Goal: Task Accomplishment & Management: Use online tool/utility

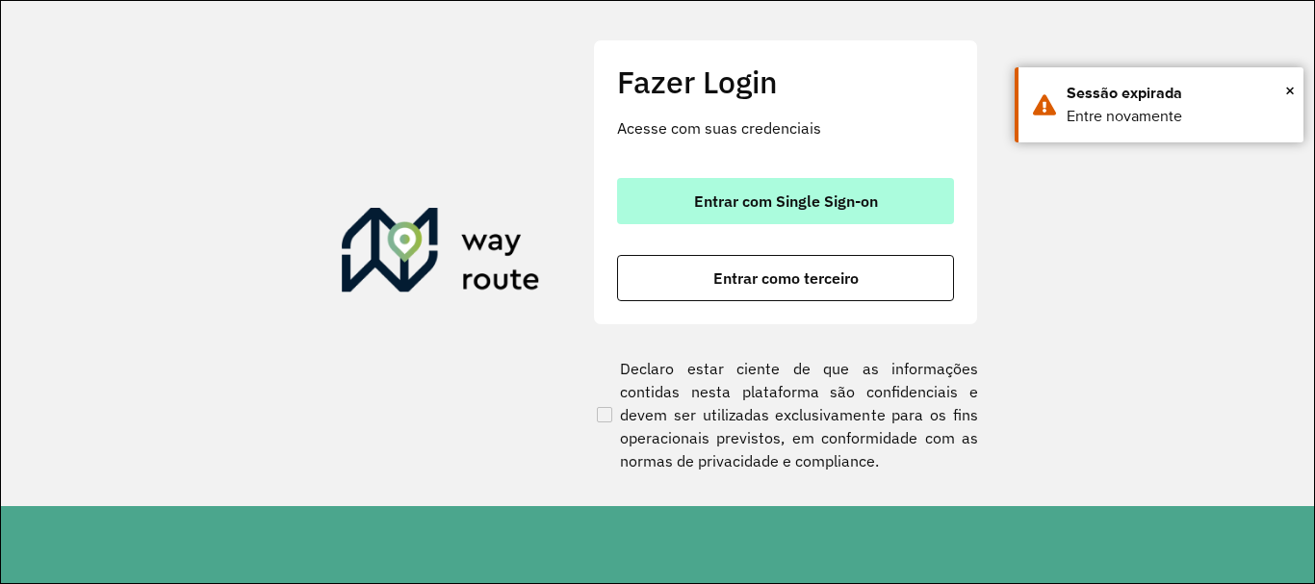
click at [772, 202] on span "Entrar com Single Sign-on" at bounding box center [786, 201] width 184 height 15
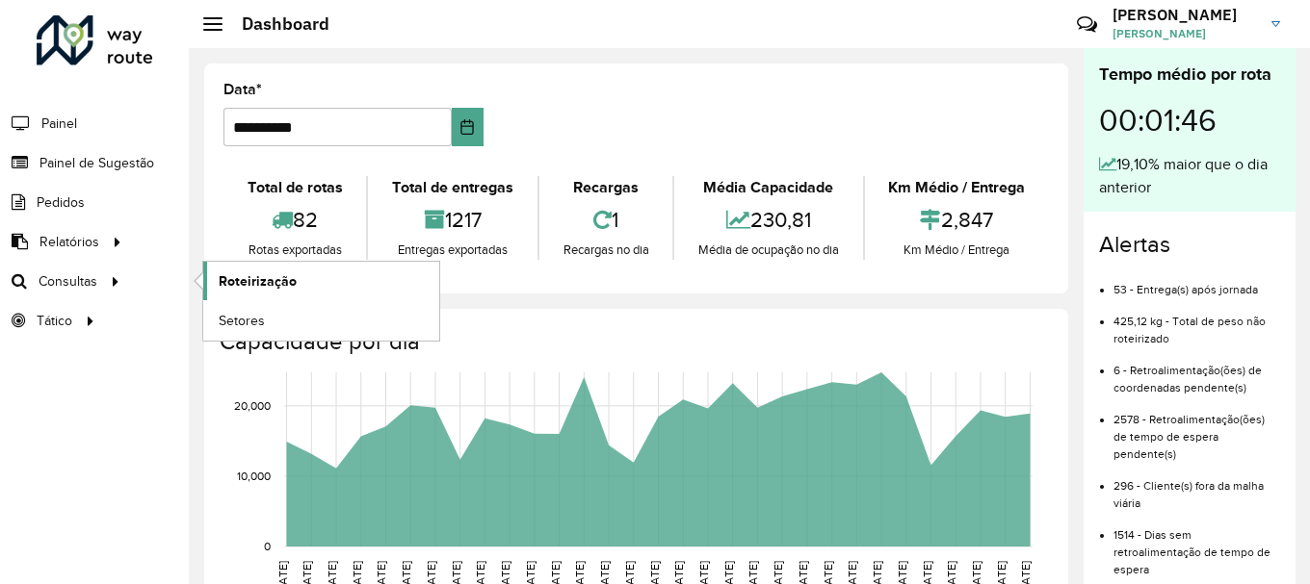
click at [249, 279] on span "Roteirização" at bounding box center [258, 282] width 78 height 20
click at [287, 286] on span "Roteirização" at bounding box center [258, 282] width 78 height 20
click at [259, 320] on span "Setores" at bounding box center [242, 321] width 47 height 20
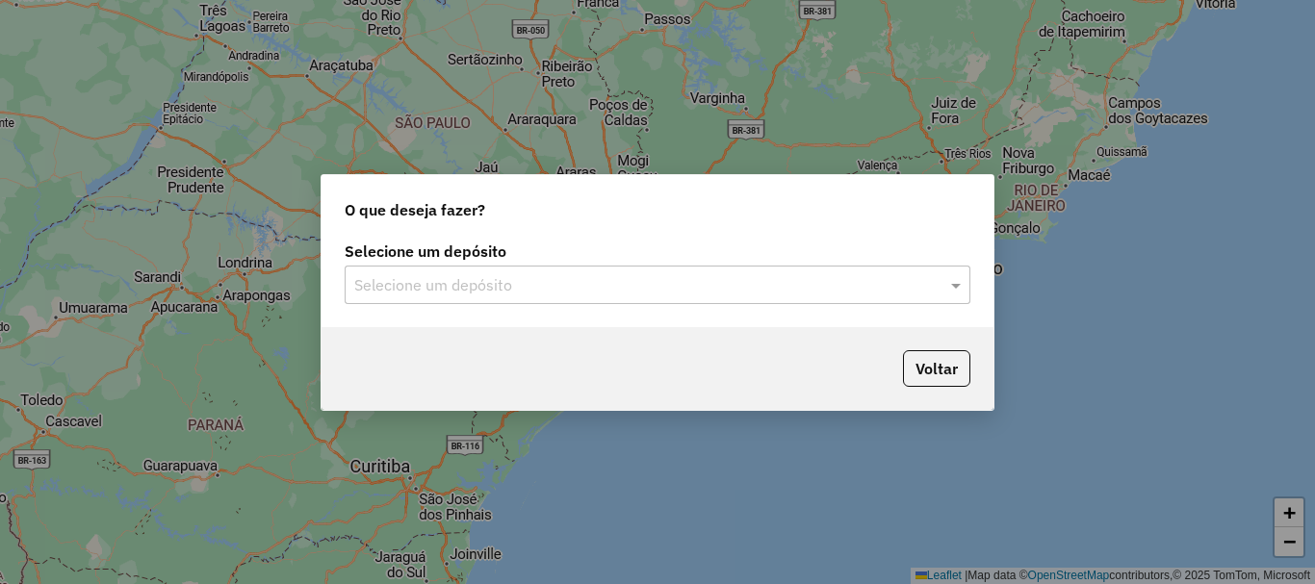
click at [450, 298] on div "Selecione um depósito" at bounding box center [658, 285] width 626 height 39
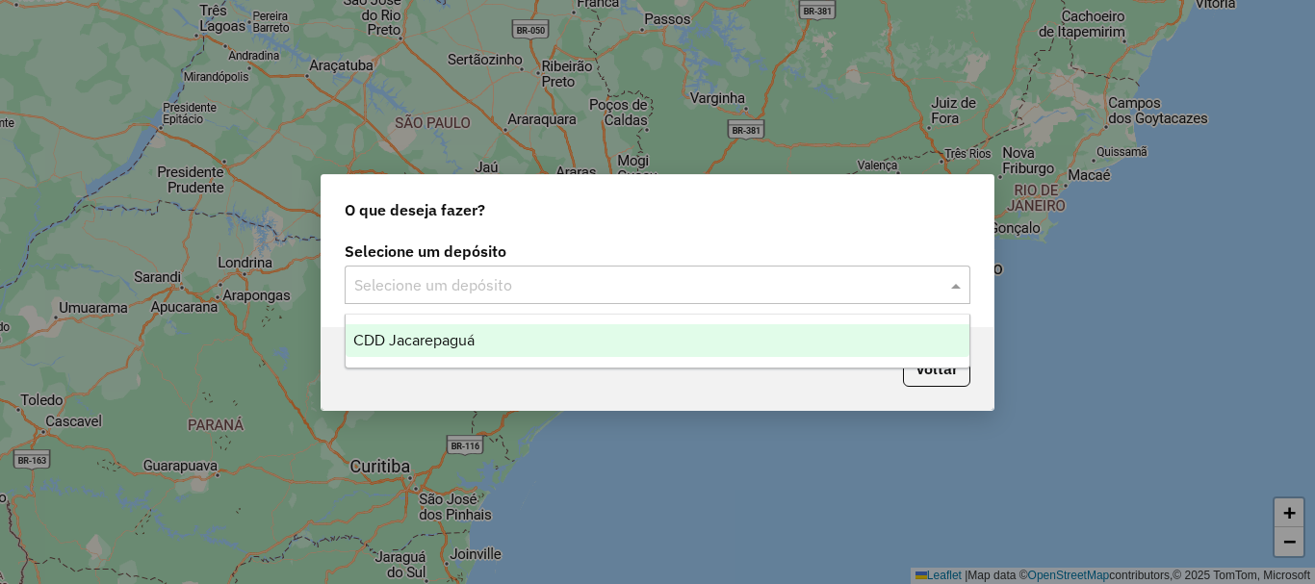
click at [427, 342] on span "CDD Jacarepaguá" at bounding box center [413, 340] width 121 height 16
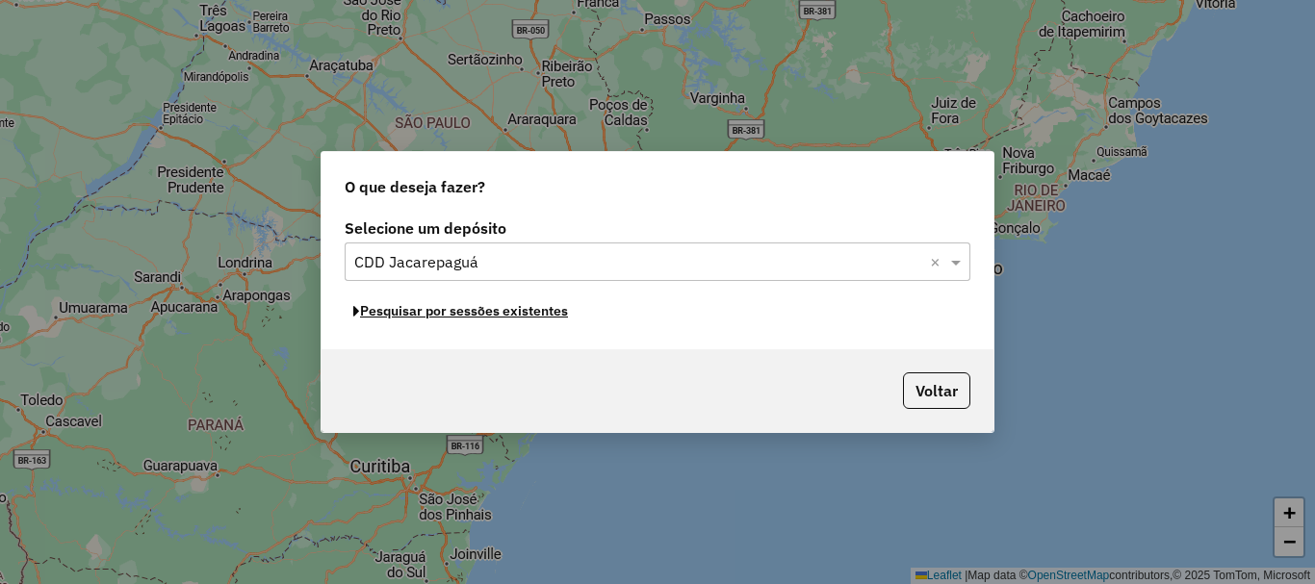
click at [557, 318] on button "Pesquisar por sessões existentes" at bounding box center [461, 312] width 232 height 30
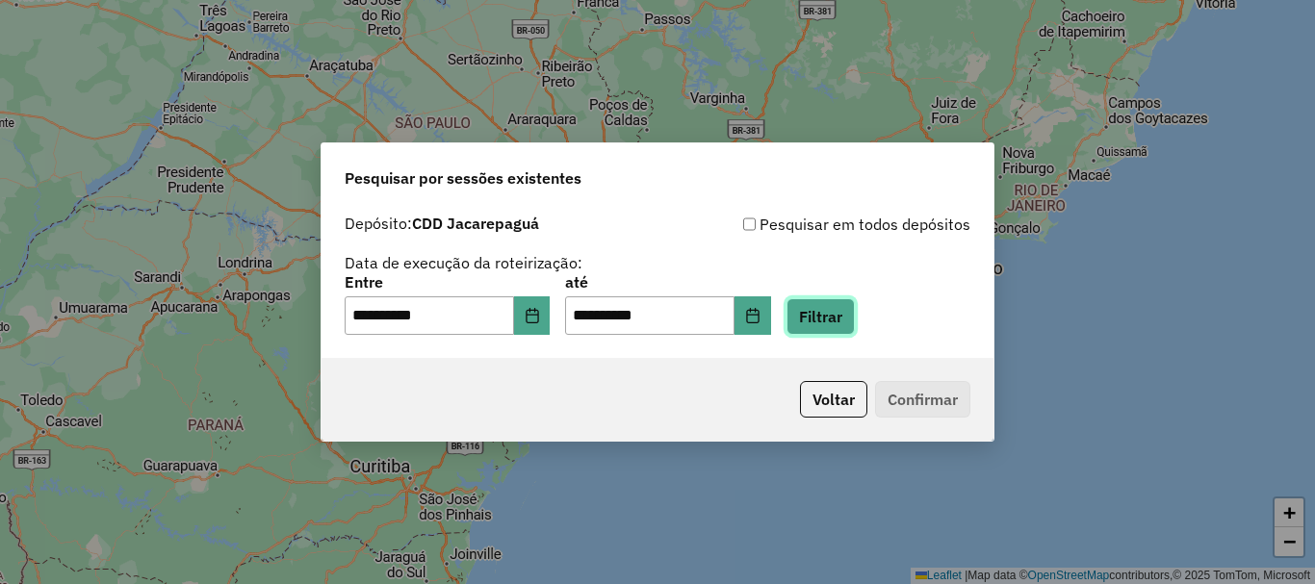
click at [855, 323] on button "Filtrar" at bounding box center [821, 316] width 68 height 37
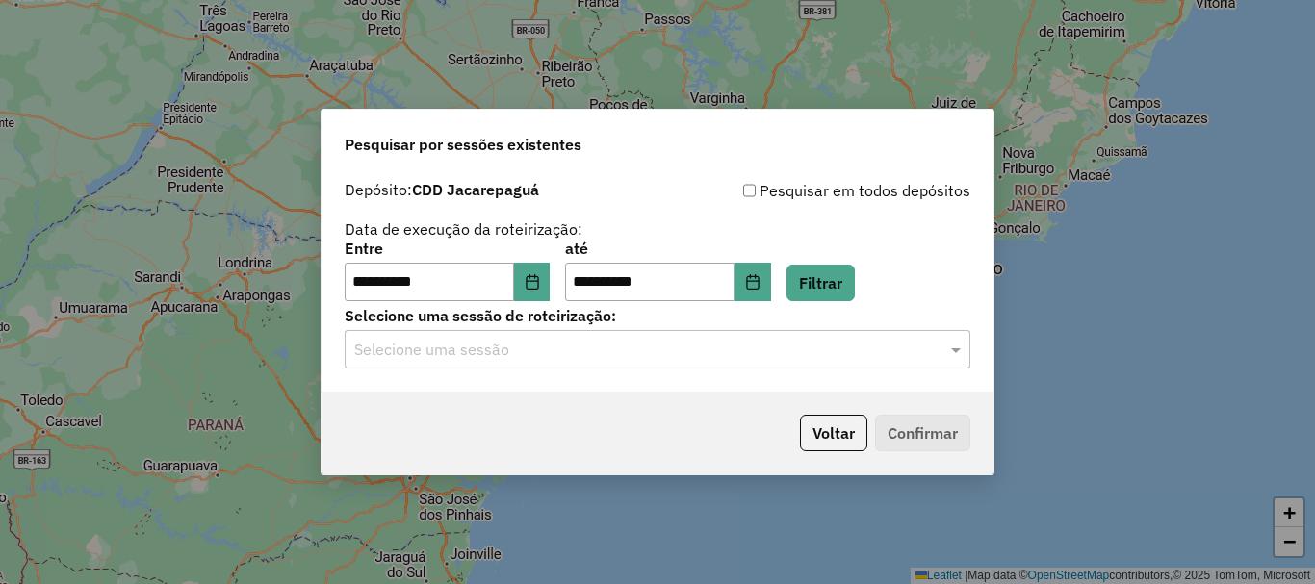
click at [785, 351] on input "text" at bounding box center [638, 350] width 568 height 23
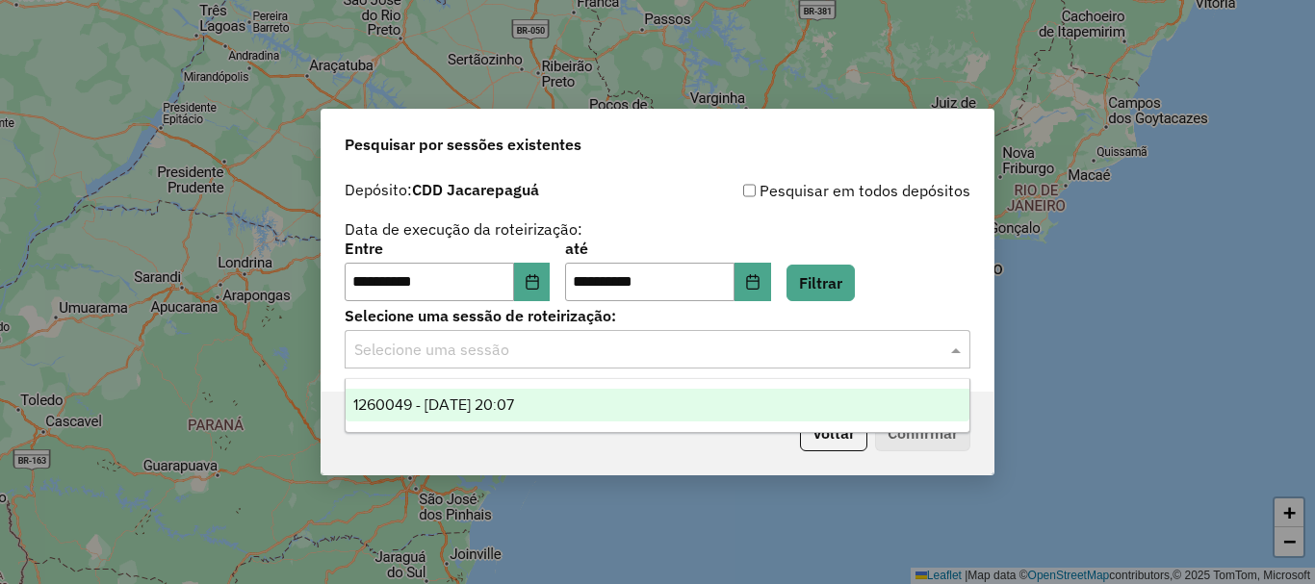
click at [514, 401] on span "1260049 - 05/09/2025 20:07" at bounding box center [433, 405] width 161 height 16
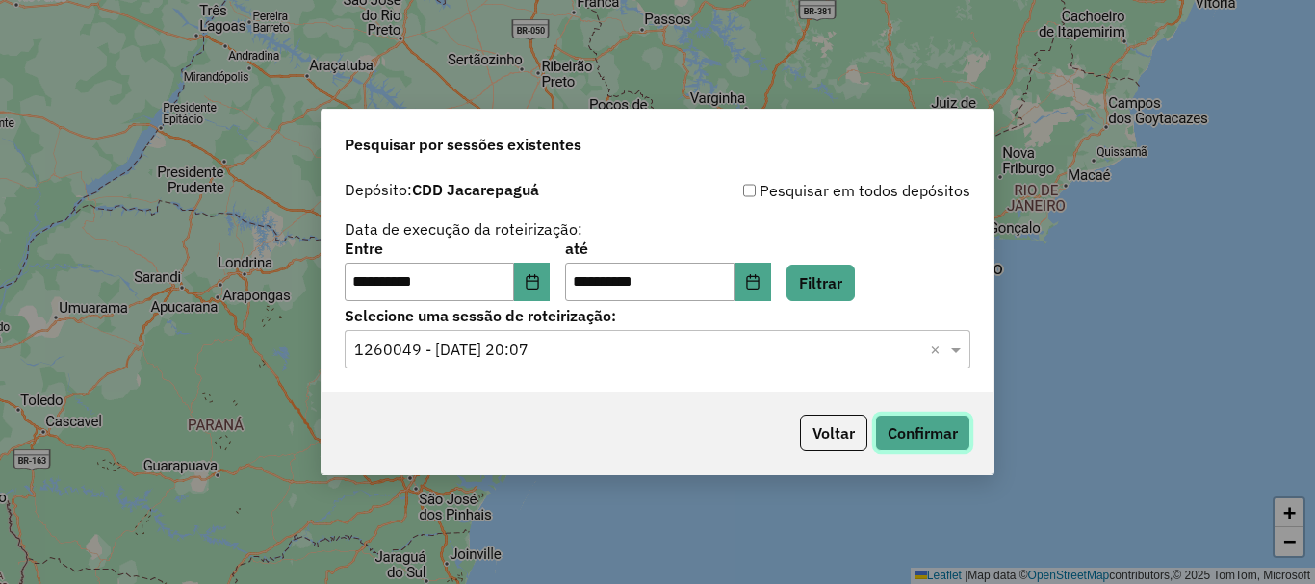
click at [915, 430] on button "Confirmar" at bounding box center [922, 433] width 95 height 37
click at [540, 279] on icon "Choose Date" at bounding box center [532, 281] width 15 height 15
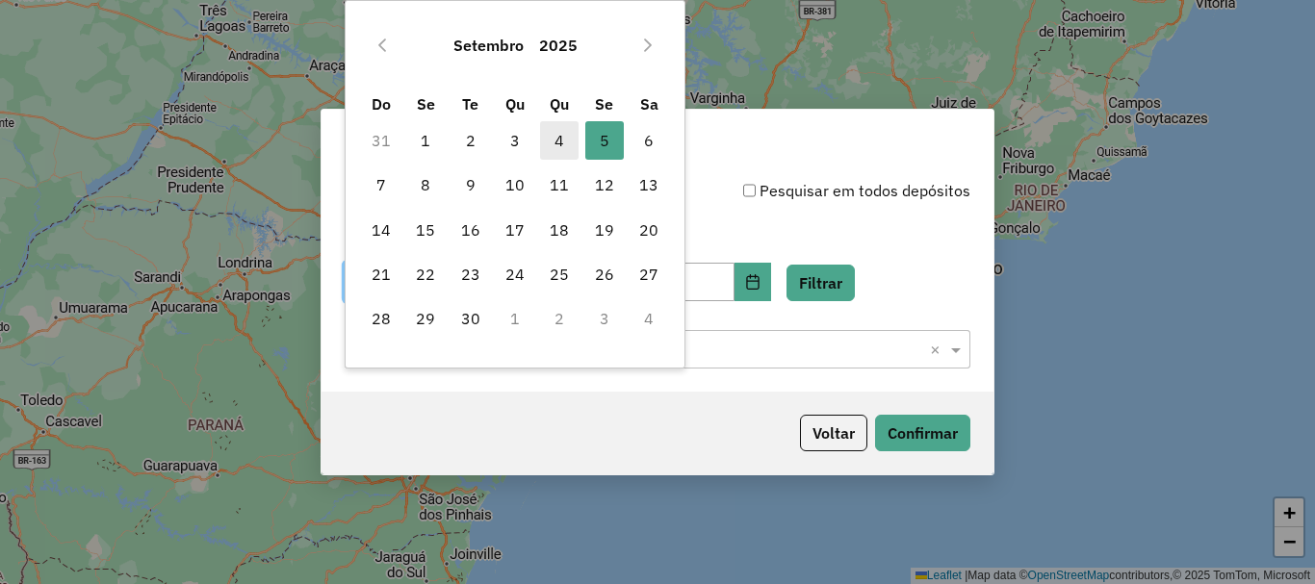
click at [566, 139] on span "4" at bounding box center [559, 140] width 39 height 39
type input "**********"
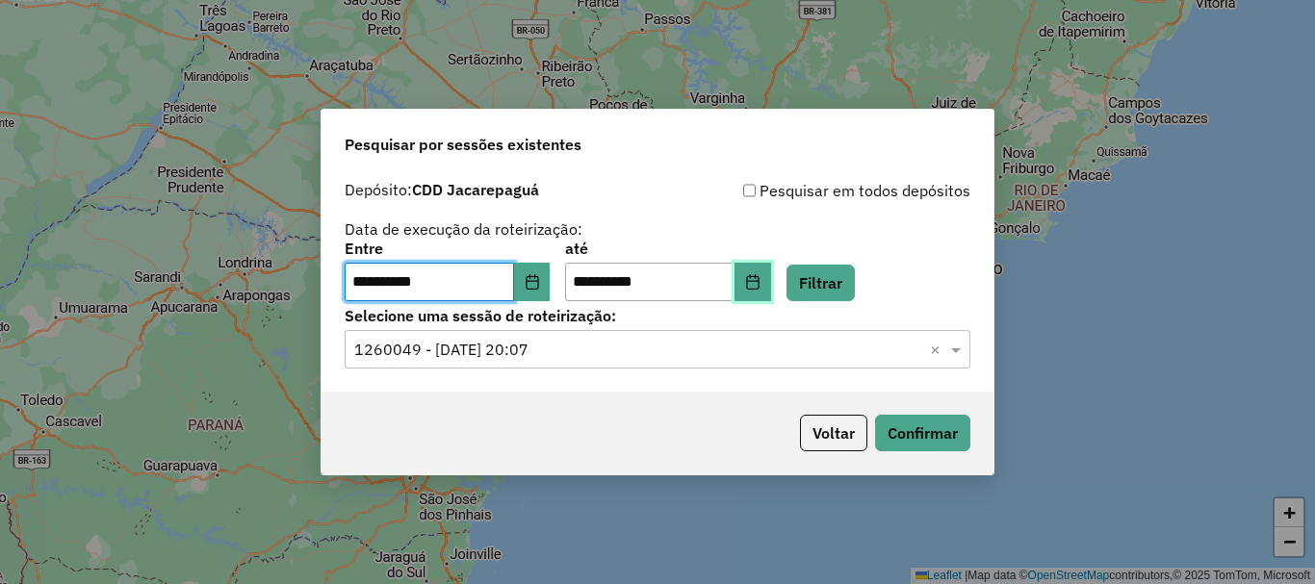
click at [761, 286] on icon "Choose Date" at bounding box center [752, 281] width 15 height 15
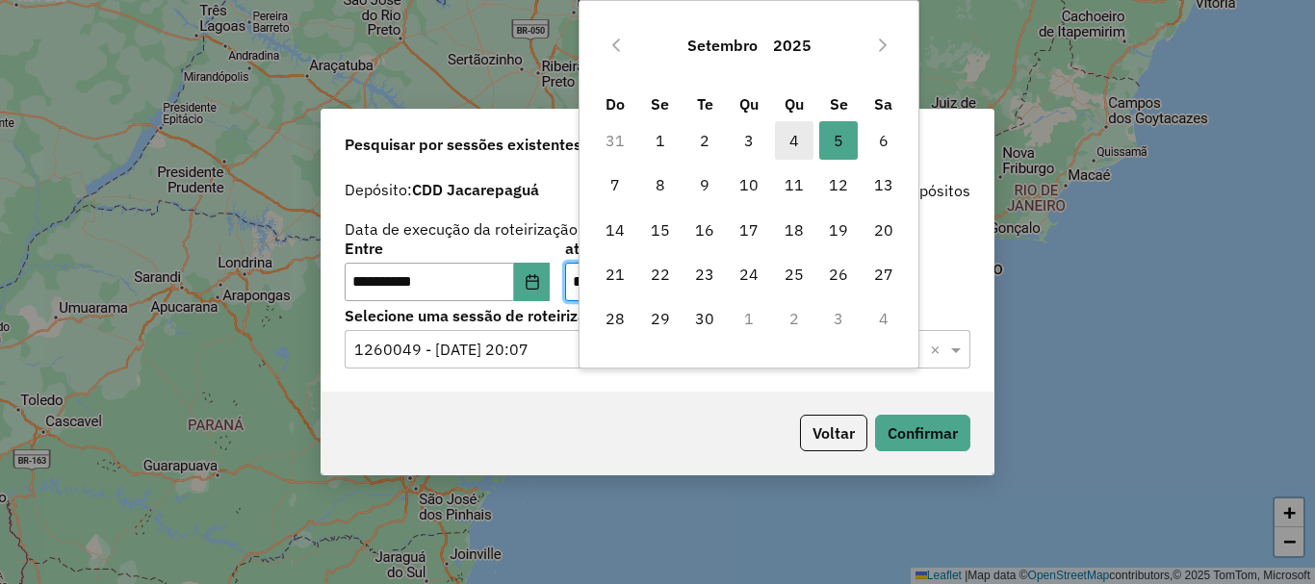
click at [801, 136] on span "4" at bounding box center [794, 140] width 39 height 39
type input "**********"
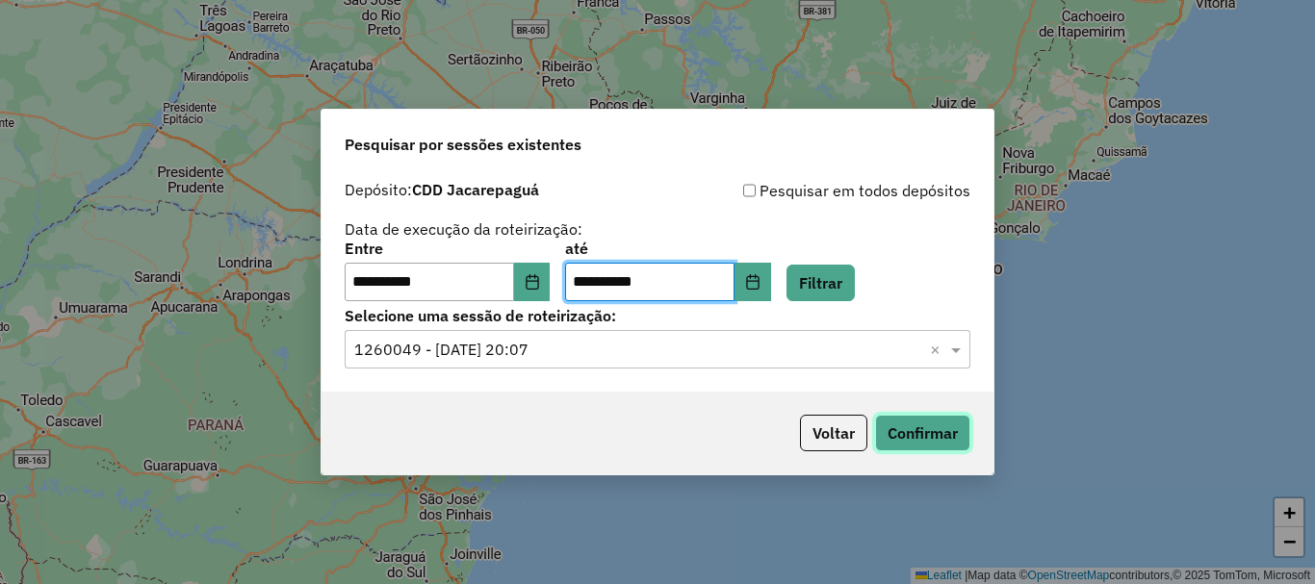
click at [917, 430] on button "Confirmar" at bounding box center [922, 433] width 95 height 37
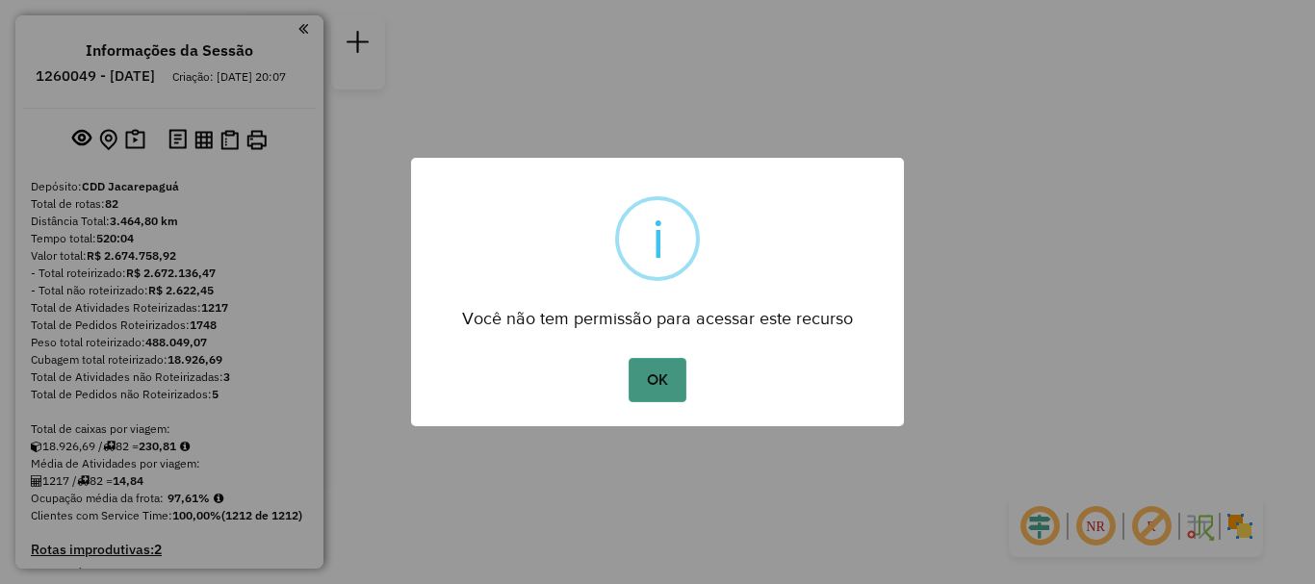
drag, startPoint x: 634, startPoint y: 350, endPoint x: 670, endPoint y: 378, distance: 46.6
click at [645, 360] on div "× i Você não tem permissão para acessar este recurso OK No Cancel" at bounding box center [657, 292] width 493 height 269
click at [678, 384] on button "OK" at bounding box center [657, 380] width 57 height 44
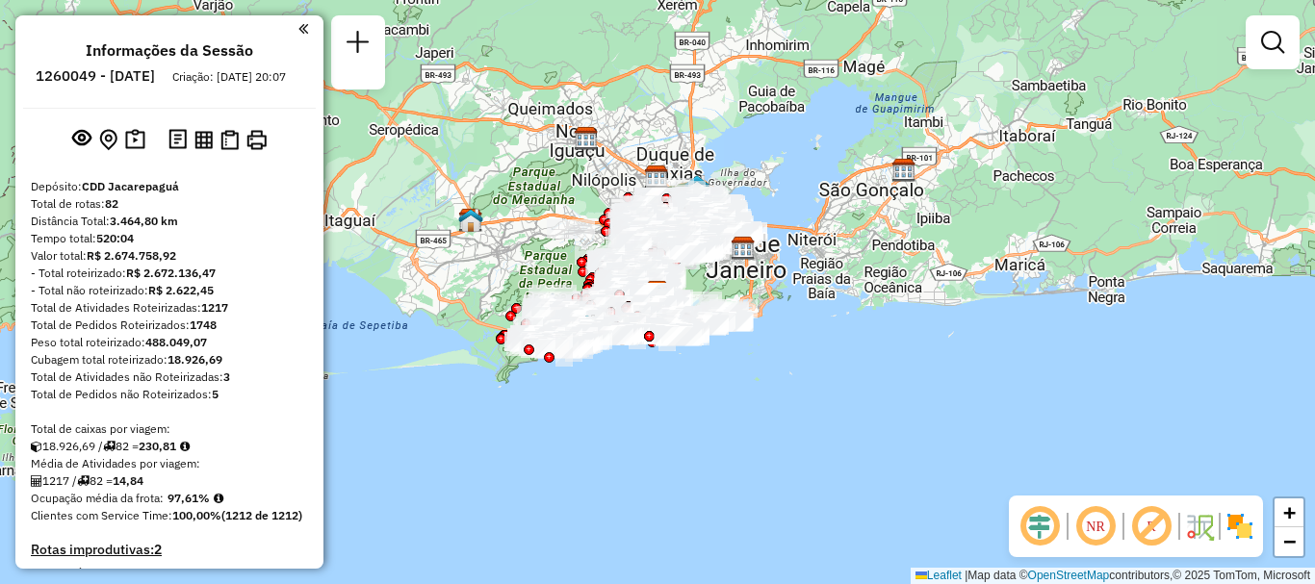
scroll to position [8020, 0]
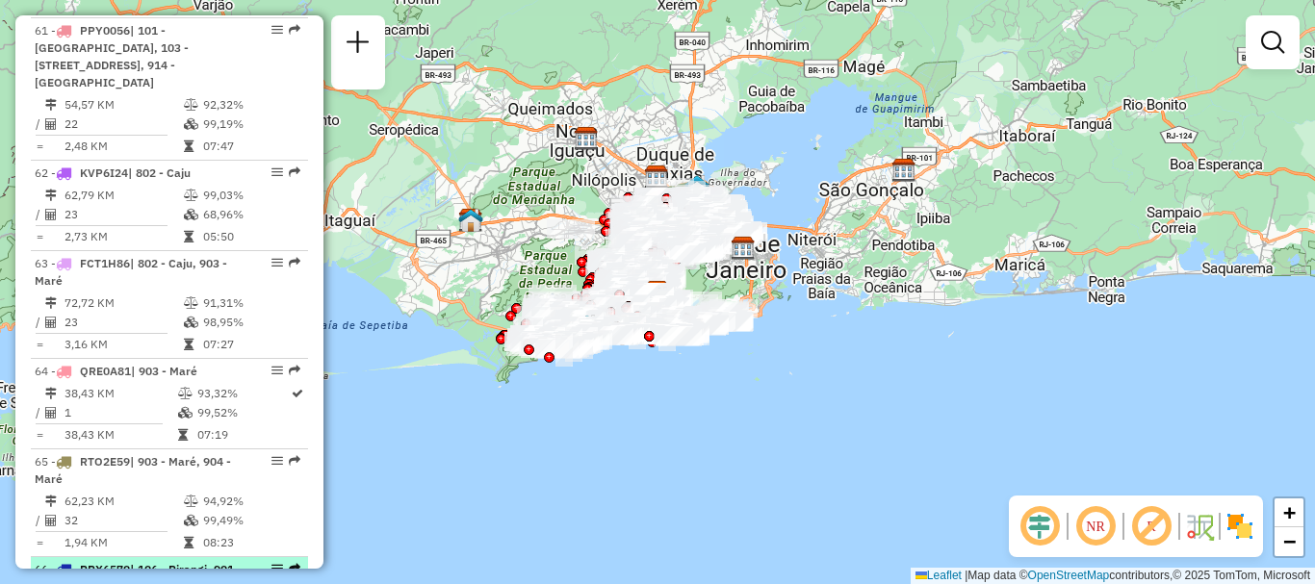
click at [161, 561] on div "66 - PPX6570 | 106 - Pirangi, 901 - [PERSON_NAME]" at bounding box center [137, 578] width 204 height 35
select select "**********"
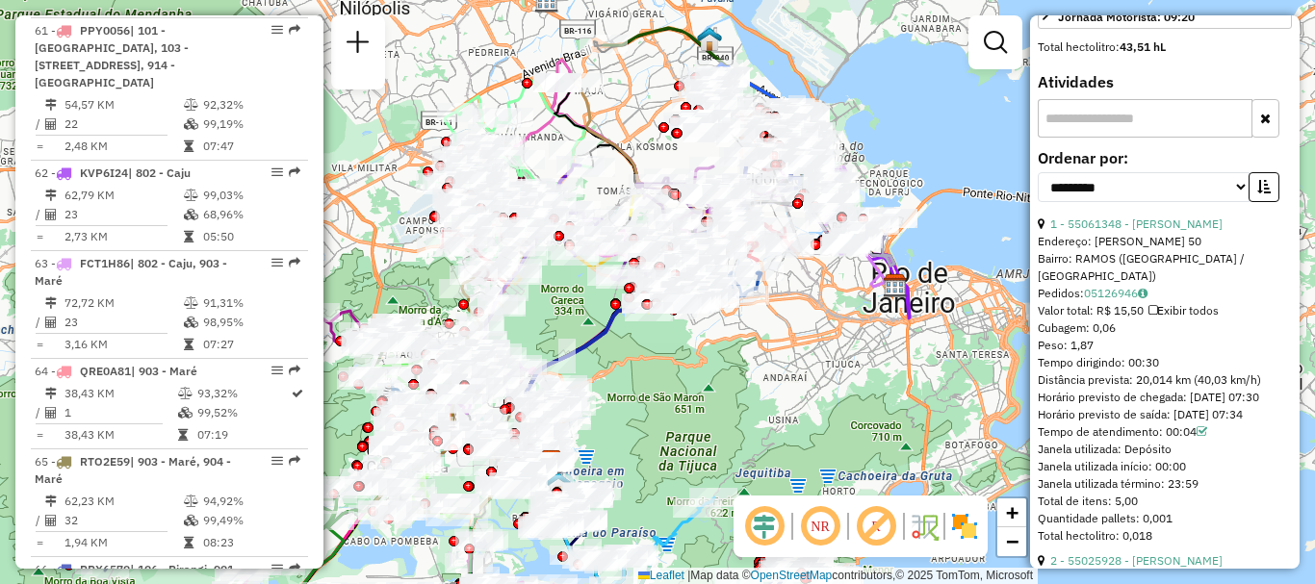
scroll to position [0, 0]
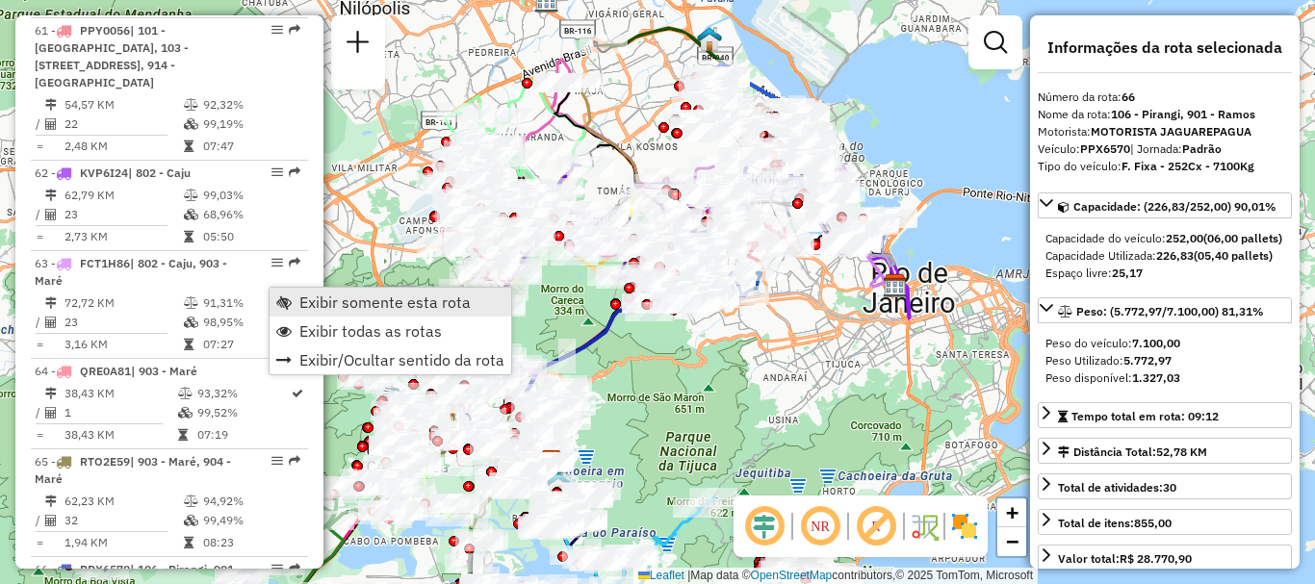
click at [329, 304] on span "Exibir somente esta rota" at bounding box center [384, 302] width 171 height 15
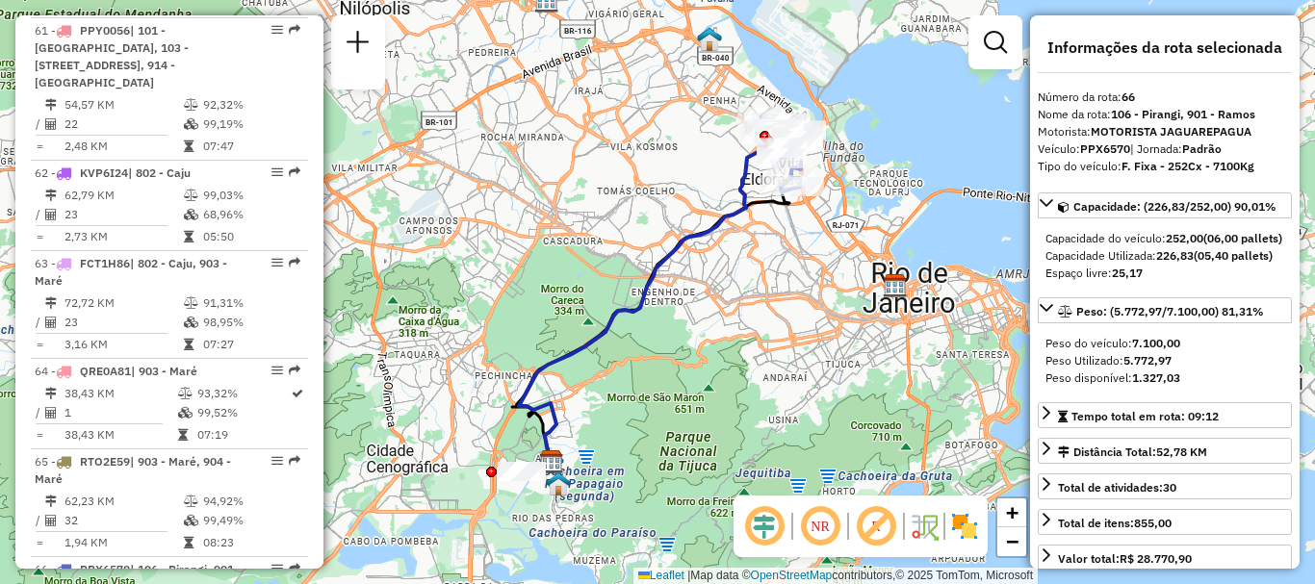
drag, startPoint x: 692, startPoint y: 209, endPoint x: 660, endPoint y: 229, distance: 38.5
click at [660, 229] on div "Janela de atendimento Grade de atendimento Capacidade Transportadoras Veículos …" at bounding box center [657, 292] width 1315 height 584
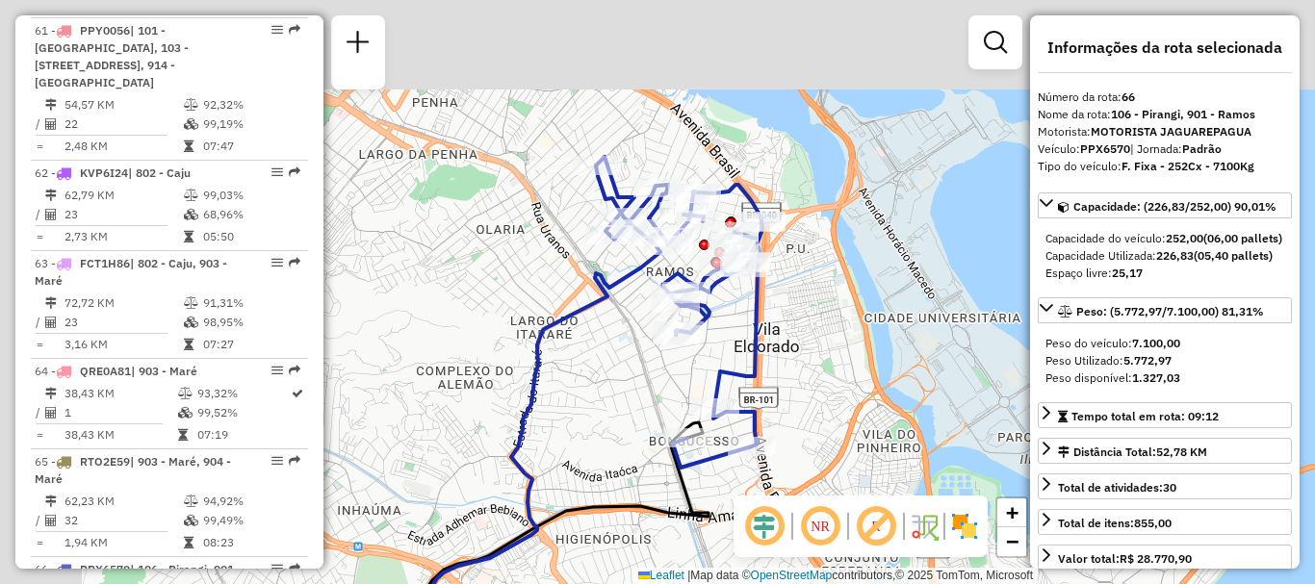
drag, startPoint x: 747, startPoint y: 305, endPoint x: 817, endPoint y: 342, distance: 78.4
click at [817, 342] on div "Janela de atendimento Grade de atendimento Capacidade Transportadoras Veículos …" at bounding box center [657, 292] width 1315 height 584
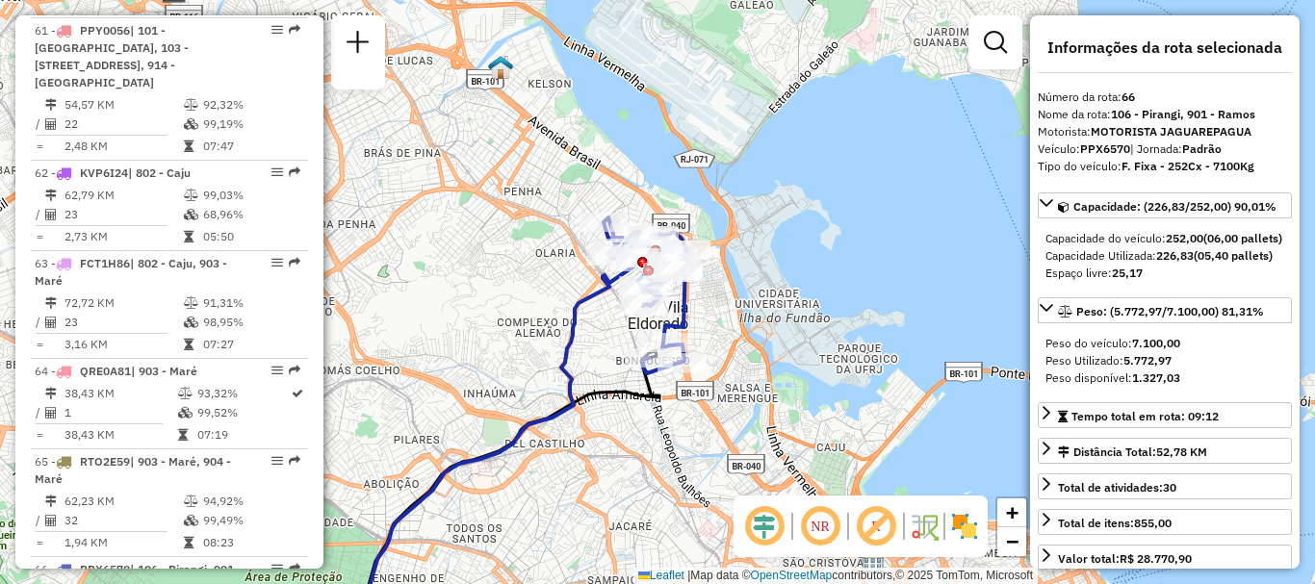
drag, startPoint x: 949, startPoint y: 251, endPoint x: 863, endPoint y: 241, distance: 87.3
click at [863, 241] on div "Janela de atendimento Grade de atendimento Capacidade Transportadoras Veículos …" at bounding box center [657, 292] width 1315 height 584
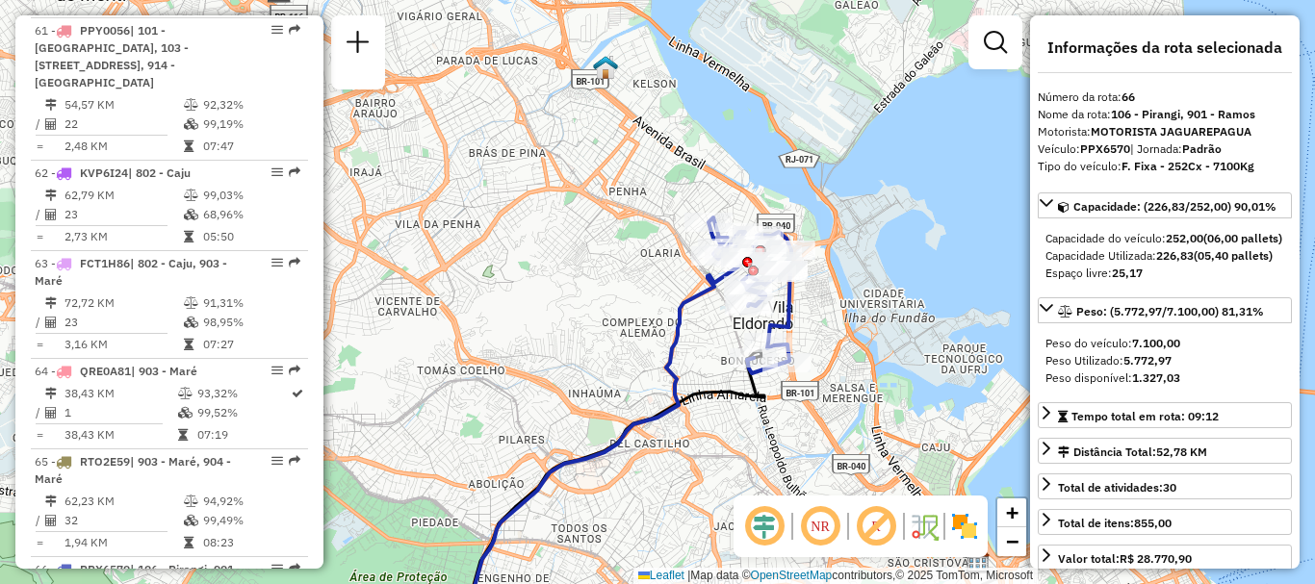
drag, startPoint x: 838, startPoint y: 211, endPoint x: 955, endPoint y: 209, distance: 117.5
click at [955, 209] on div "Janela de atendimento Grade de atendimento Capacidade Transportadoras Veículos …" at bounding box center [657, 292] width 1315 height 584
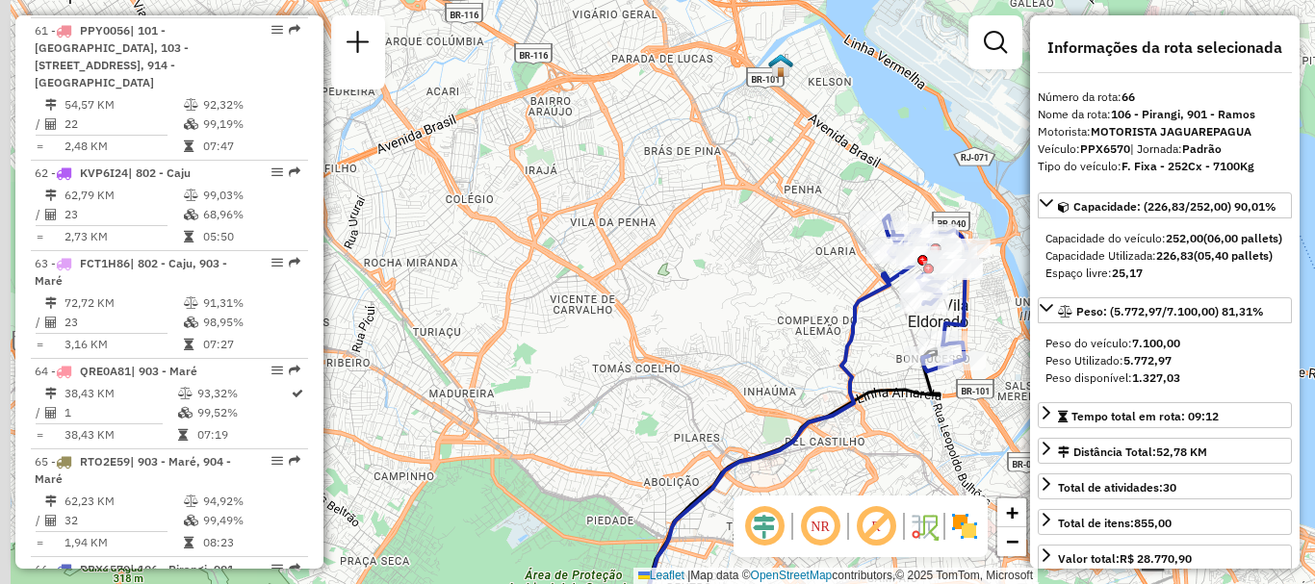
drag, startPoint x: 738, startPoint y: 273, endPoint x: 907, endPoint y: 272, distance: 169.5
click at [929, 270] on div at bounding box center [920, 259] width 48 height 19
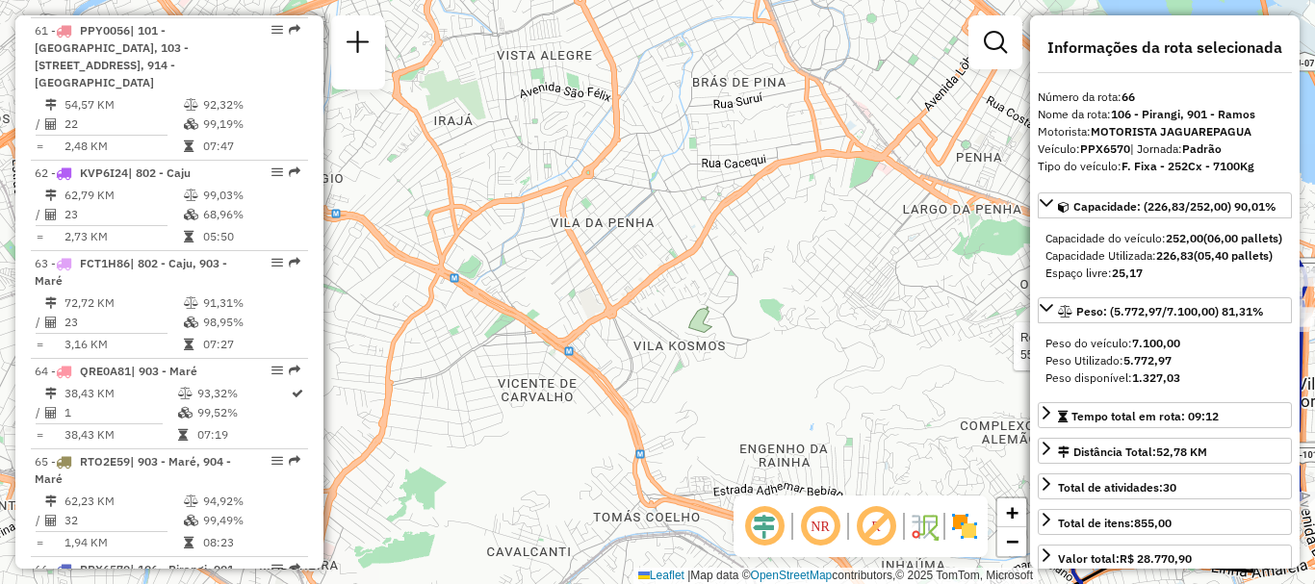
drag, startPoint x: 815, startPoint y: 255, endPoint x: 726, endPoint y: 286, distance: 93.8
click at [729, 291] on div "Rota 66 - Placa PPX6570 55052175 - [PERSON_NAME] Janela de atendimento Grade de…" at bounding box center [657, 292] width 1315 height 584
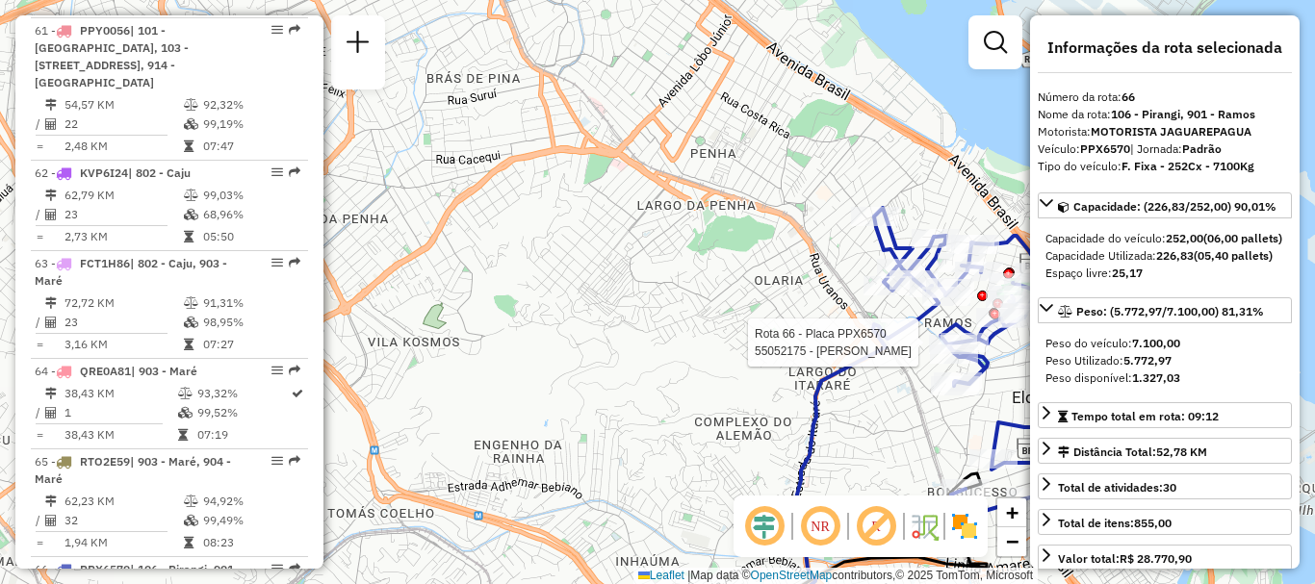
drag, startPoint x: 930, startPoint y: 328, endPoint x: 687, endPoint y: 256, distance: 254.1
click at [688, 257] on div "Rota 66 - Placa PPX6570 55052175 - [PERSON_NAME] Janela de atendimento Grade de…" at bounding box center [657, 292] width 1315 height 584
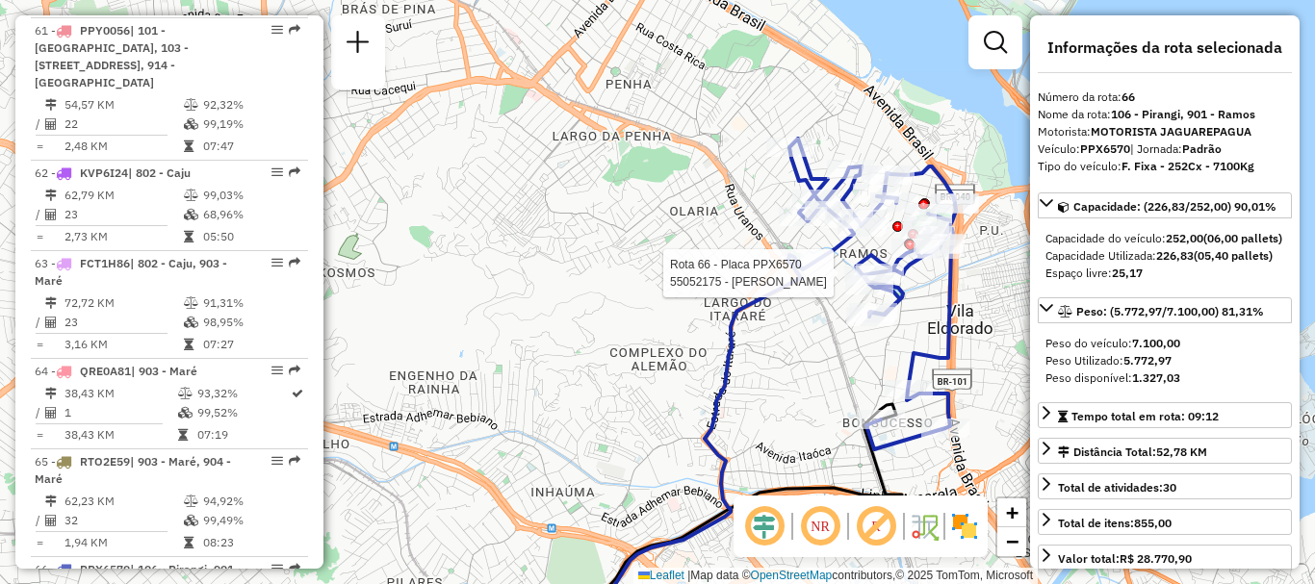
drag, startPoint x: 825, startPoint y: 330, endPoint x: 803, endPoint y: 293, distance: 43.6
click at [803, 293] on div "Rota 66 - Placa PPX6570 55052175 - [PERSON_NAME] Janela de atendimento Grade de…" at bounding box center [657, 292] width 1315 height 584
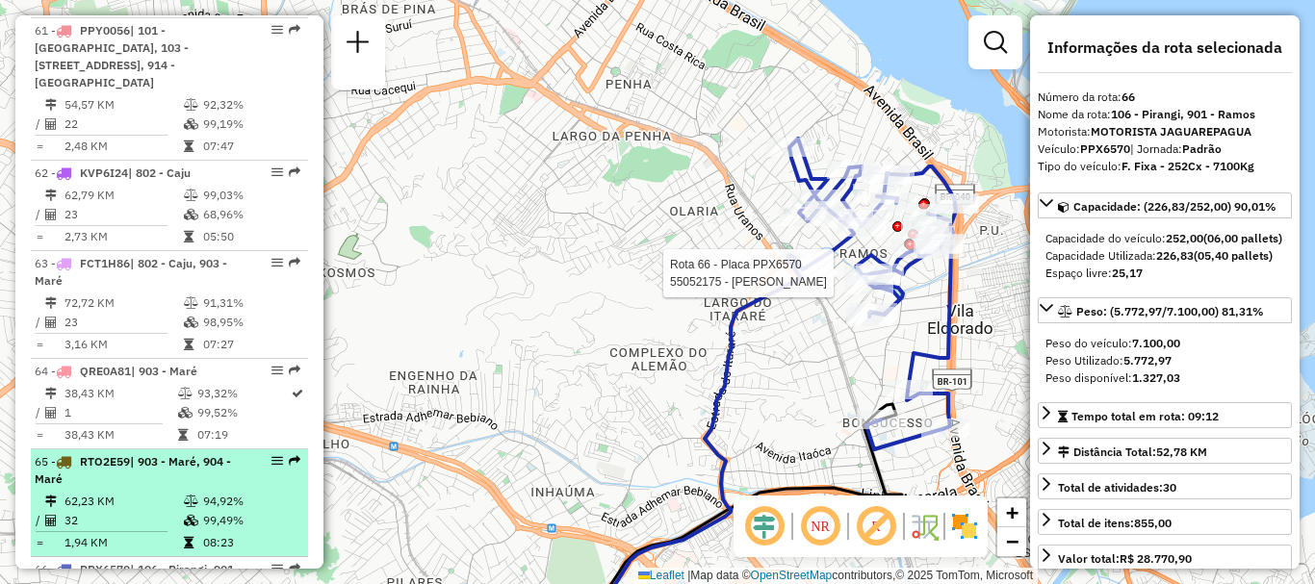
click at [118, 454] on span "RTO2E59" at bounding box center [105, 461] width 50 height 14
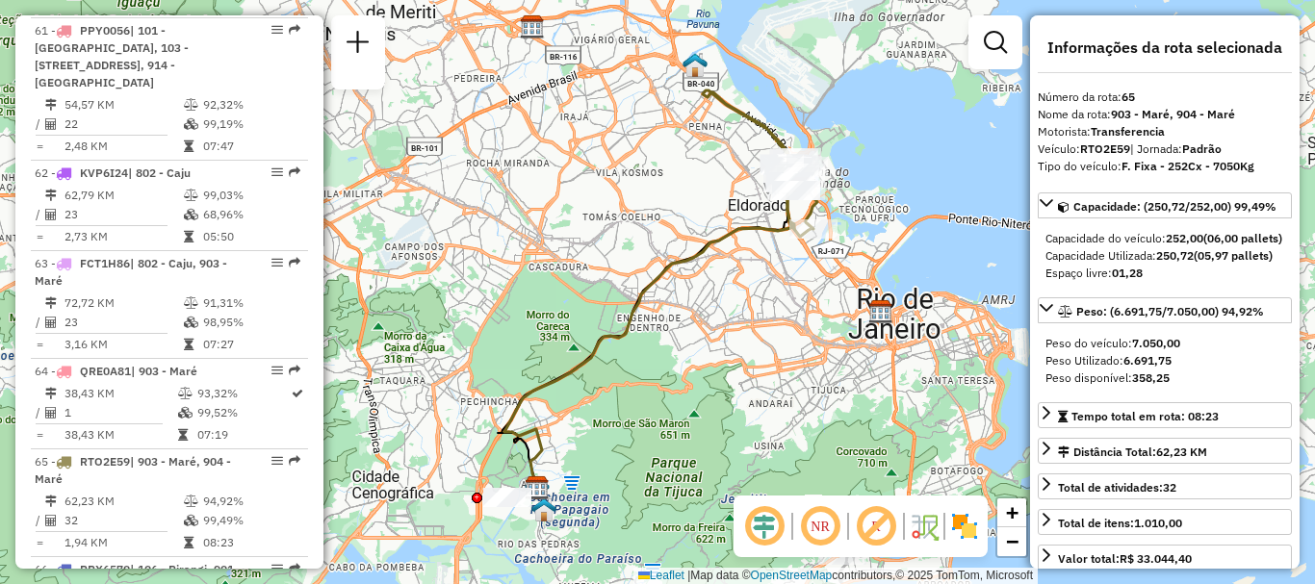
drag, startPoint x: 746, startPoint y: 229, endPoint x: 675, endPoint y: 258, distance: 76.9
click at [675, 258] on icon at bounding box center [651, 343] width 292 height 306
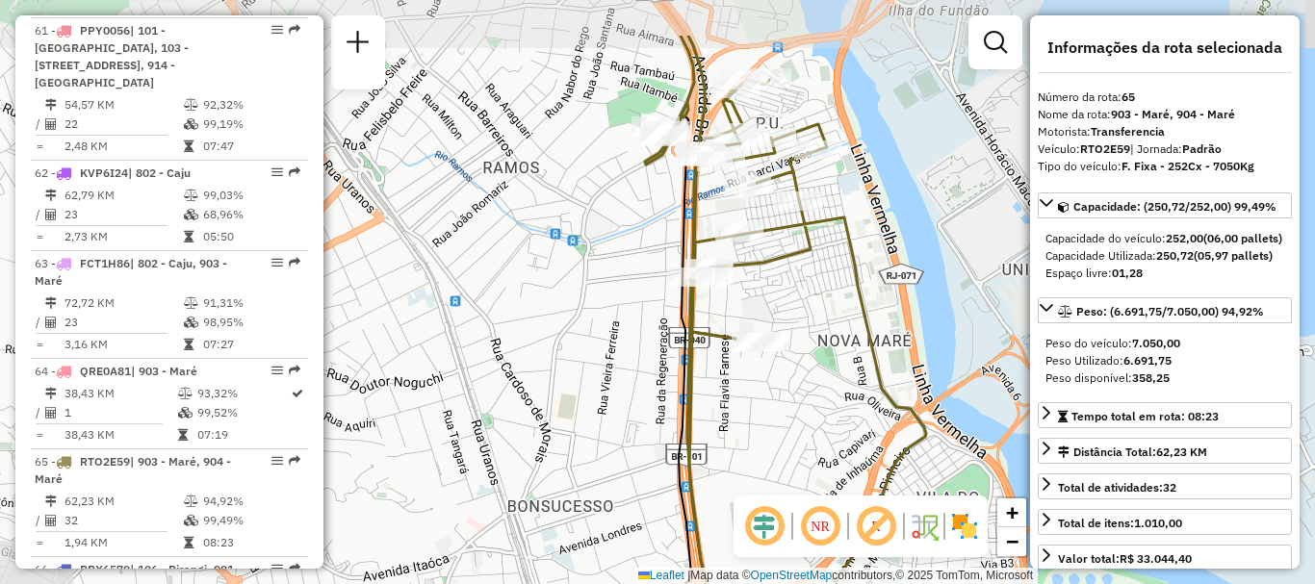
drag, startPoint x: 559, startPoint y: 182, endPoint x: 817, endPoint y: 300, distance: 283.1
click at [817, 300] on div "Janela de atendimento Grade de atendimento Capacidade Transportadoras Veículos …" at bounding box center [657, 292] width 1315 height 584
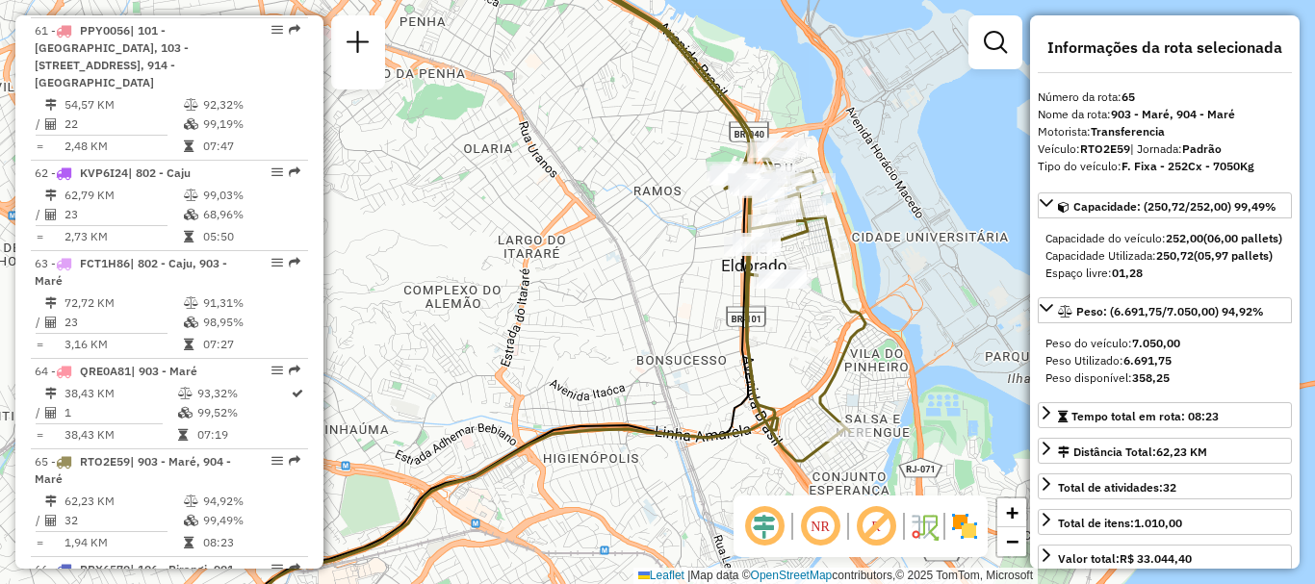
drag, startPoint x: 817, startPoint y: 305, endPoint x: 816, endPoint y: 229, distance: 76.1
click at [816, 233] on div "Janela de atendimento Grade de atendimento Capacidade Transportadoras Veículos …" at bounding box center [657, 292] width 1315 height 584
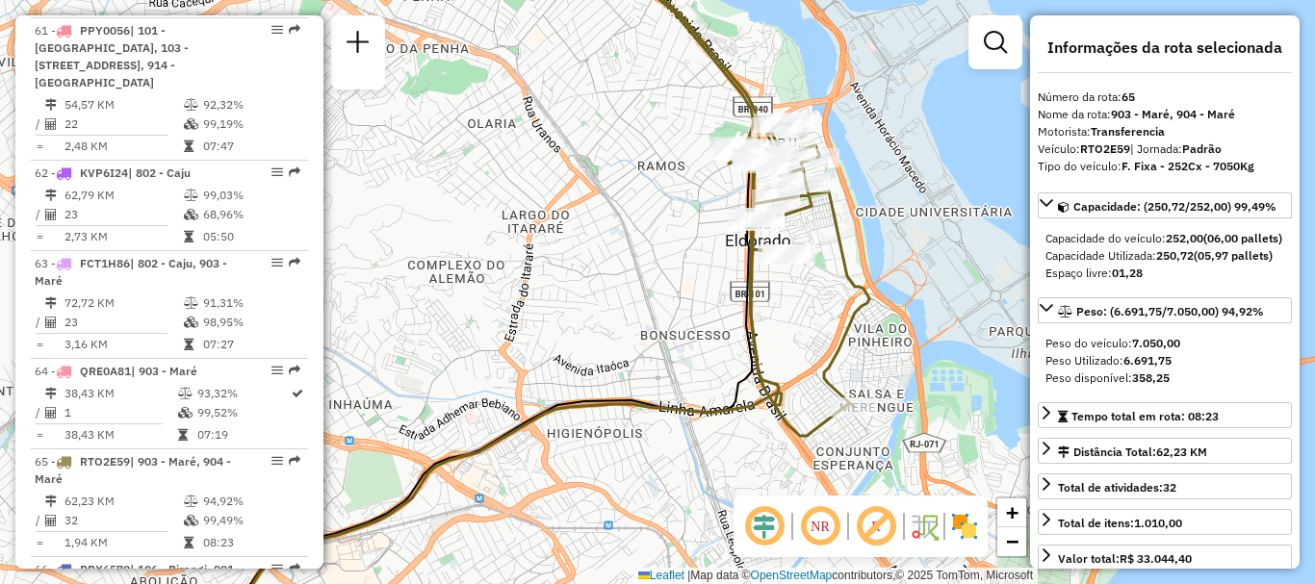
click at [816, 228] on div "Janela de atendimento Grade de atendimento Capacidade Transportadoras Veículos …" at bounding box center [657, 292] width 1315 height 584
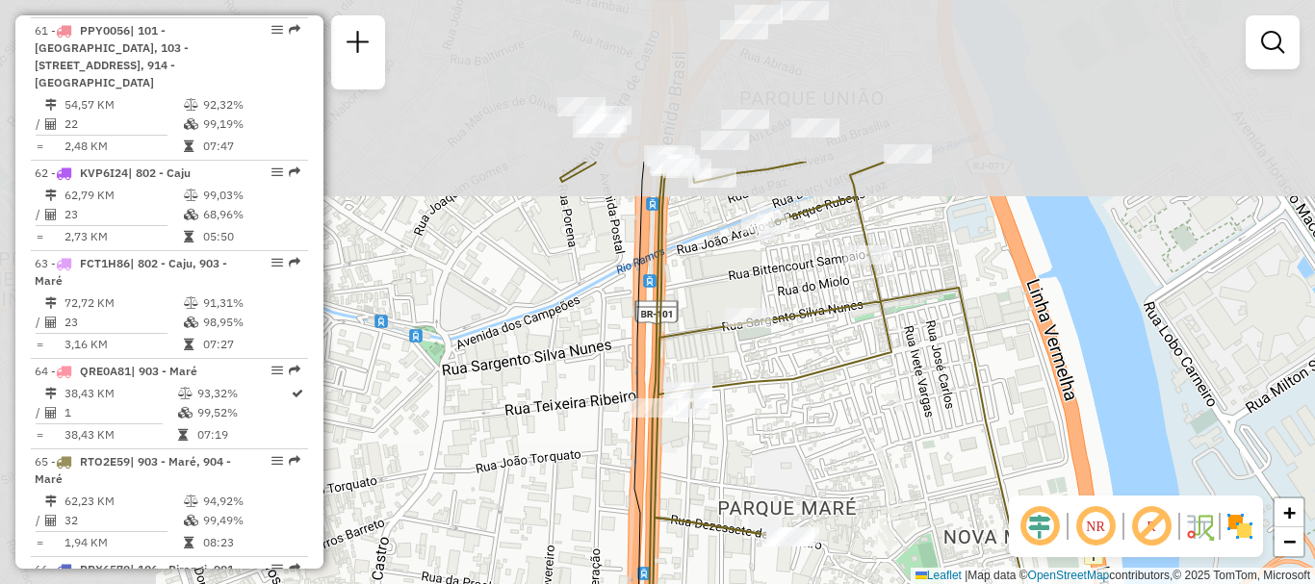
drag, startPoint x: 719, startPoint y: 114, endPoint x: 901, endPoint y: 330, distance: 282.9
click at [888, 326] on icon at bounding box center [840, 512] width 561 height 701
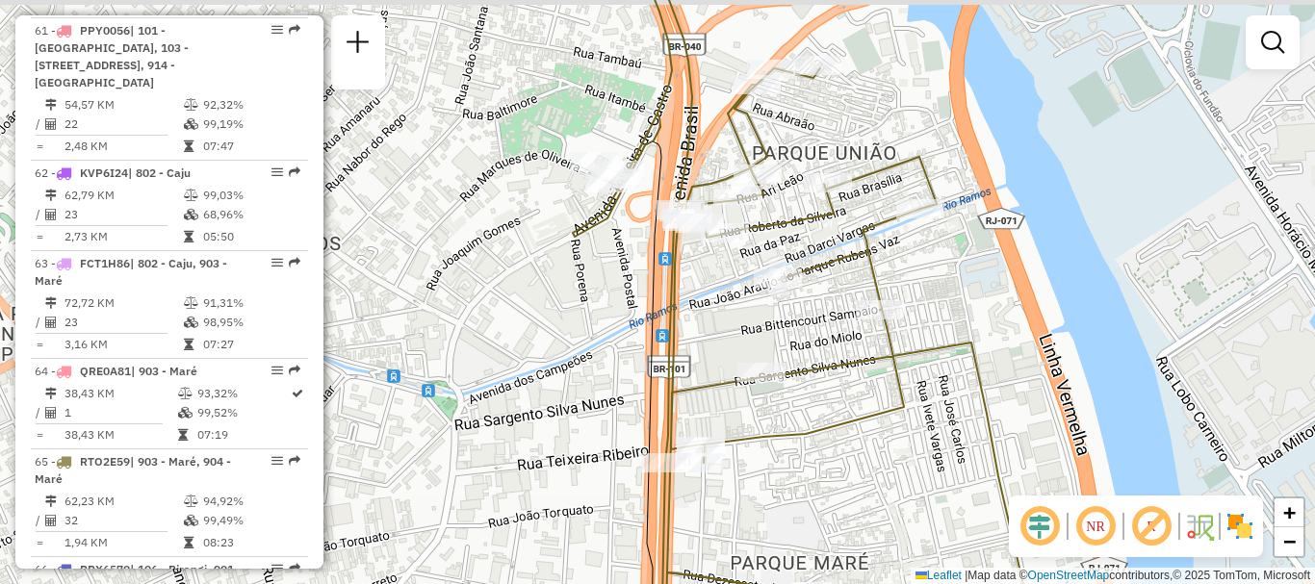
drag, startPoint x: 850, startPoint y: 264, endPoint x: 863, endPoint y: 325, distance: 62.9
click at [863, 325] on icon at bounding box center [813, 342] width 480 height 701
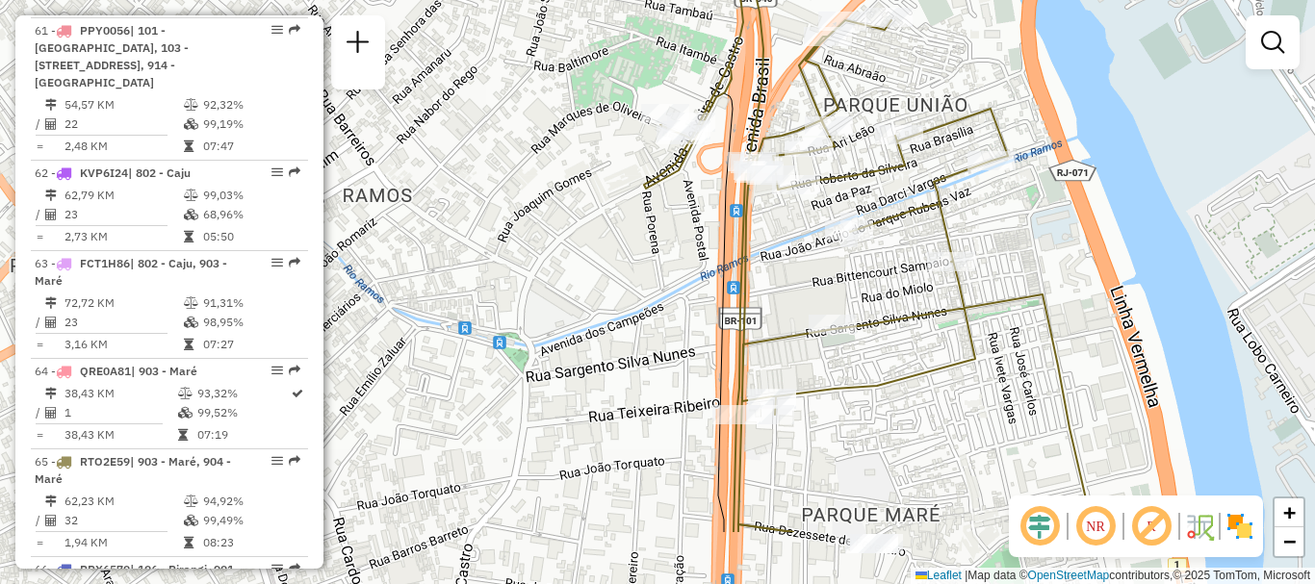
drag, startPoint x: 911, startPoint y: 328, endPoint x: 972, endPoint y: 214, distance: 129.7
click at [972, 214] on div "Janela de atendimento Grade de atendimento Capacidade Transportadoras Veículos …" at bounding box center [657, 292] width 1315 height 584
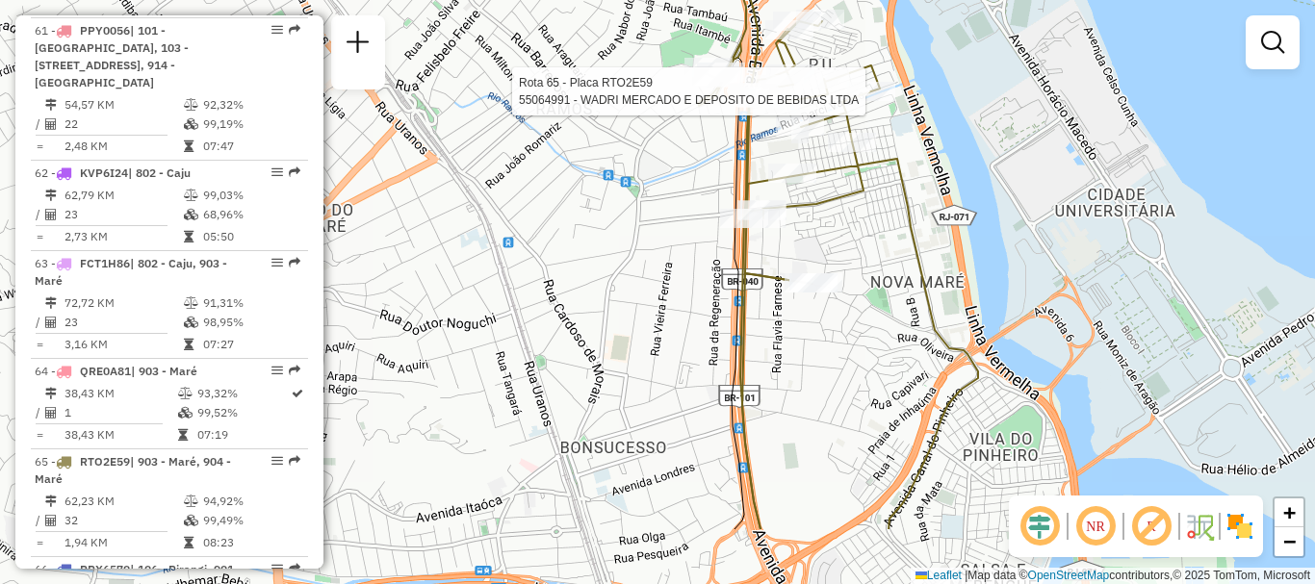
drag, startPoint x: 987, startPoint y: 335, endPoint x: 864, endPoint y: 226, distance: 164.4
click at [864, 226] on div "Rota 65 - Placa RTO2E59 55064991 - WADRI MERCADO E DEPOSITO DE BEBIDAS LTDA Jan…" at bounding box center [657, 292] width 1315 height 584
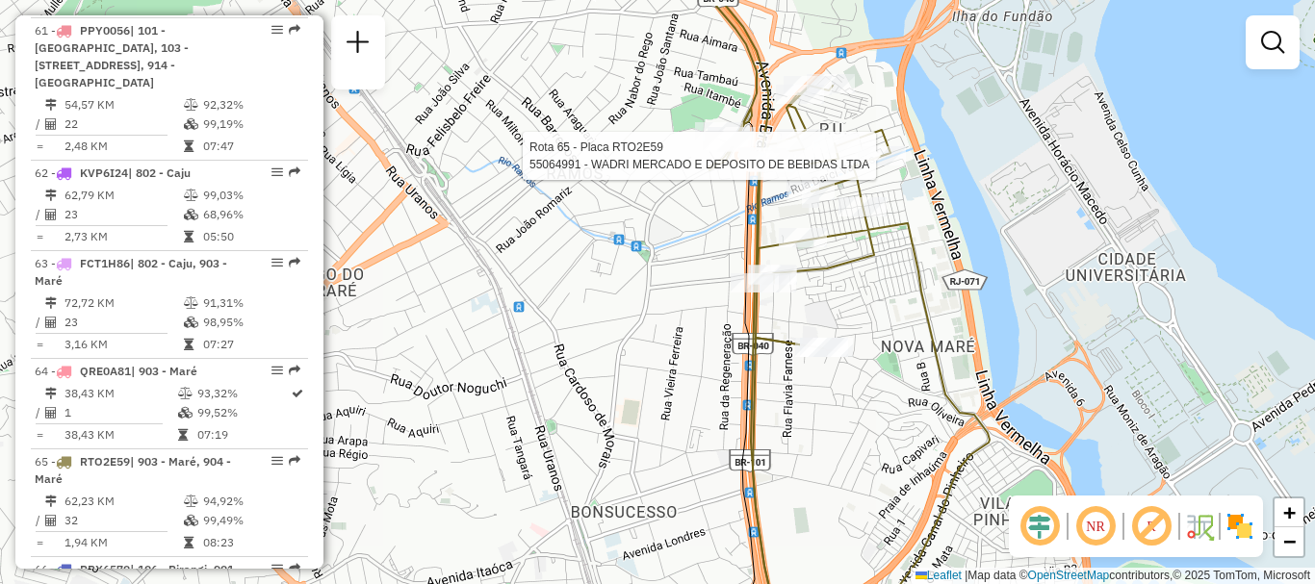
drag, startPoint x: 864, startPoint y: 226, endPoint x: 878, endPoint y: 304, distance: 79.3
click at [878, 304] on div "Rota 65 - Placa RTO2E59 55064991 - WADRI MERCADO E DEPOSITO DE BEBIDAS LTDA Jan…" at bounding box center [657, 292] width 1315 height 584
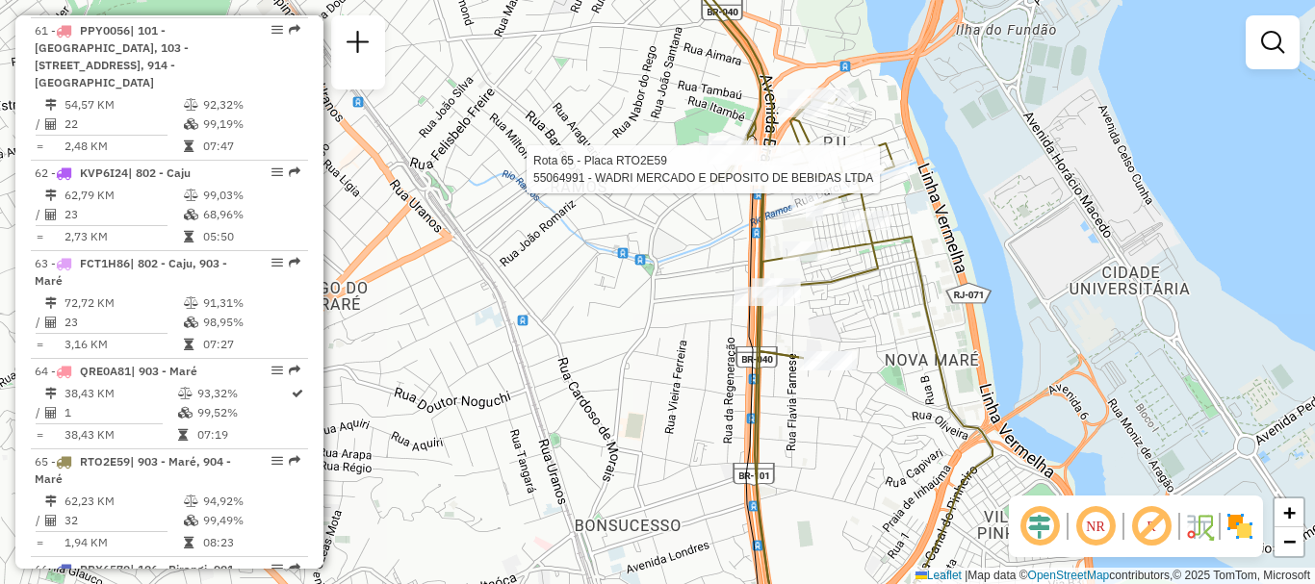
click at [610, 264] on div "Rota 65 - Placa RTO2E59 55064991 - WADRI MERCADO E DEPOSITO DE BEBIDAS LTDA Jan…" at bounding box center [657, 292] width 1315 height 584
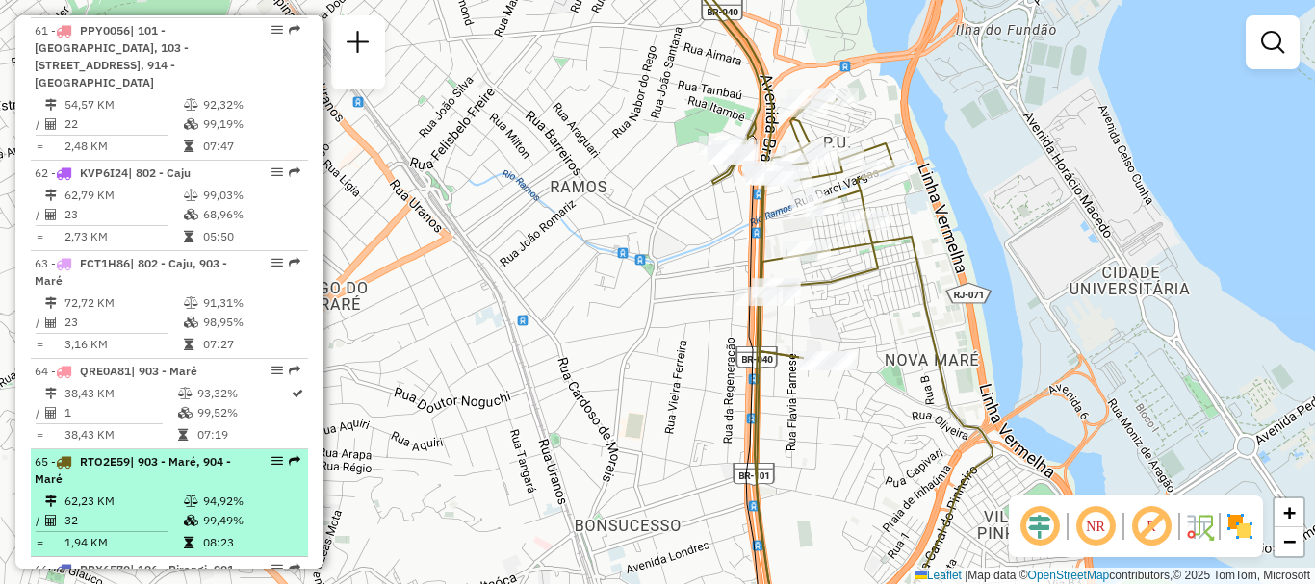
click at [135, 454] on span "| 903 - Maré, 904 - Maré" at bounding box center [133, 470] width 196 height 32
select select "**********"
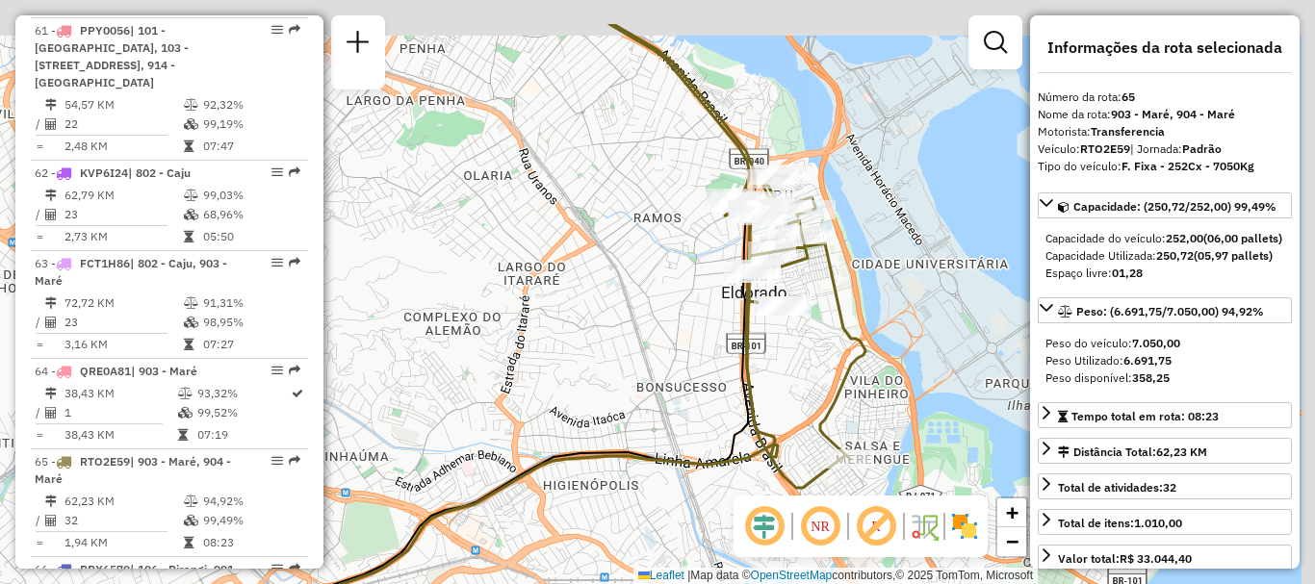
drag, startPoint x: 592, startPoint y: 273, endPoint x: 480, endPoint y: 280, distance: 112.9
click at [480, 280] on div "Janela de atendimento Grade de atendimento Capacidade Transportadoras Veículos …" at bounding box center [657, 292] width 1315 height 584
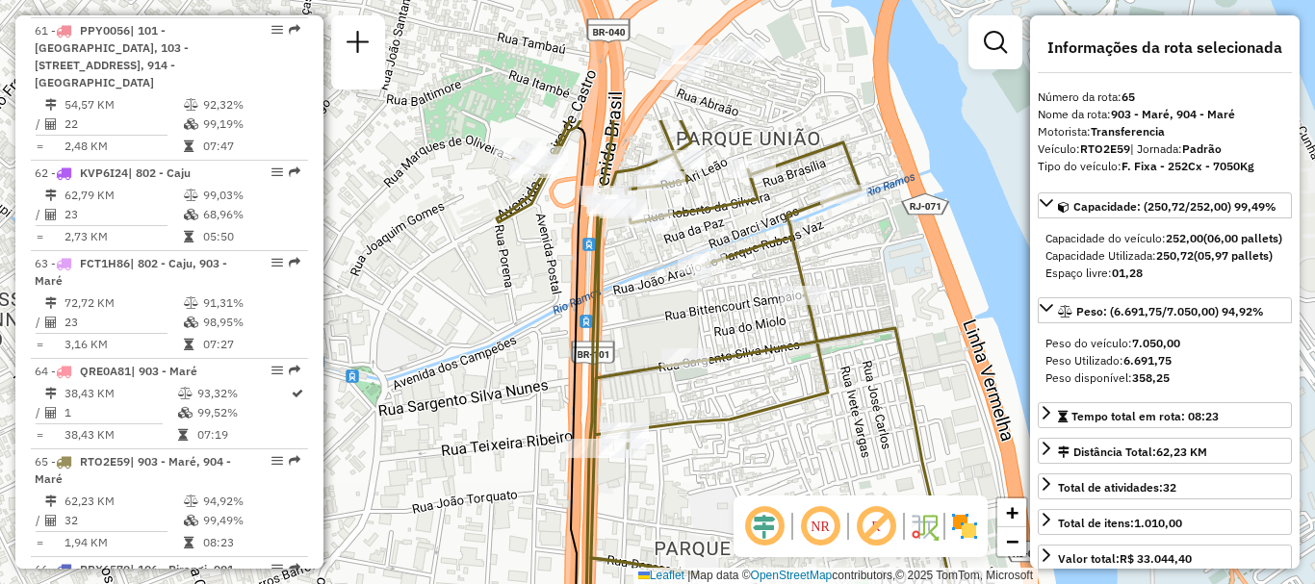
drag, startPoint x: 675, startPoint y: 272, endPoint x: 779, endPoint y: 307, distance: 109.9
click at [779, 307] on div "Janela de atendimento Grade de atendimento Capacidade Transportadoras Veículos …" at bounding box center [657, 292] width 1315 height 584
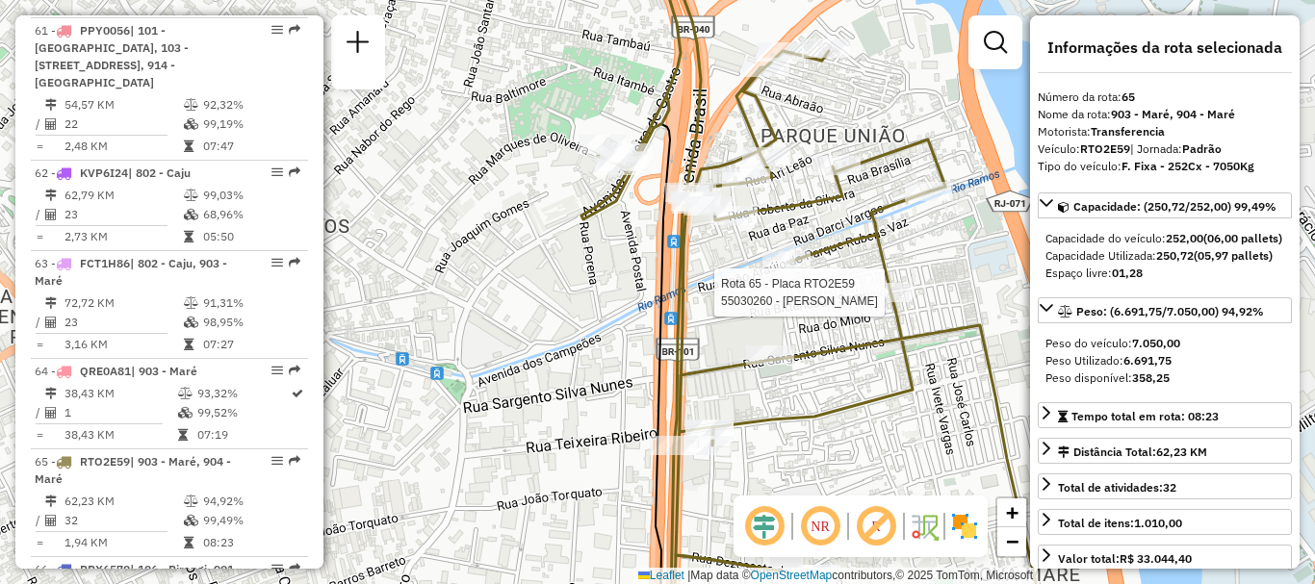
drag, startPoint x: 654, startPoint y: 223, endPoint x: 571, endPoint y: 209, distance: 84.1
click at [606, 223] on div "Rota 65 - Placa RTO2E59 55030260 - [PERSON_NAME] de atendimento Grade de atendi…" at bounding box center [657, 292] width 1315 height 584
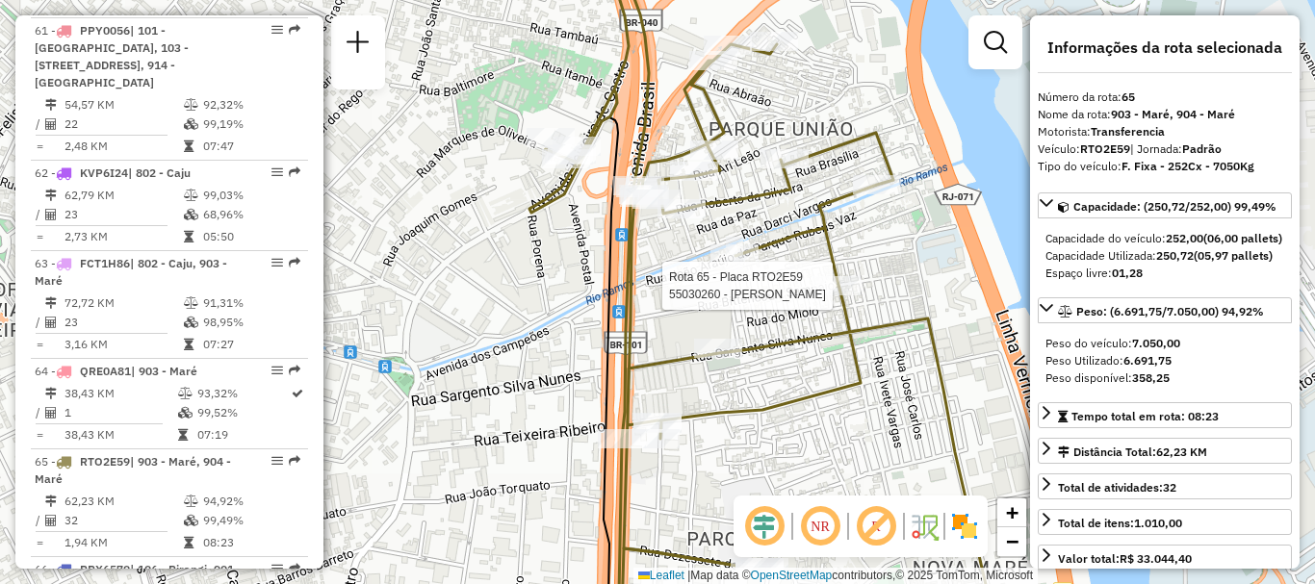
drag, startPoint x: 571, startPoint y: 209, endPoint x: 569, endPoint y: 220, distance: 10.8
click at [569, 220] on div "Rota 65 - Placa RTO2E59 55030260 - [PERSON_NAME] de atendimento Grade de atendi…" at bounding box center [657, 292] width 1315 height 584
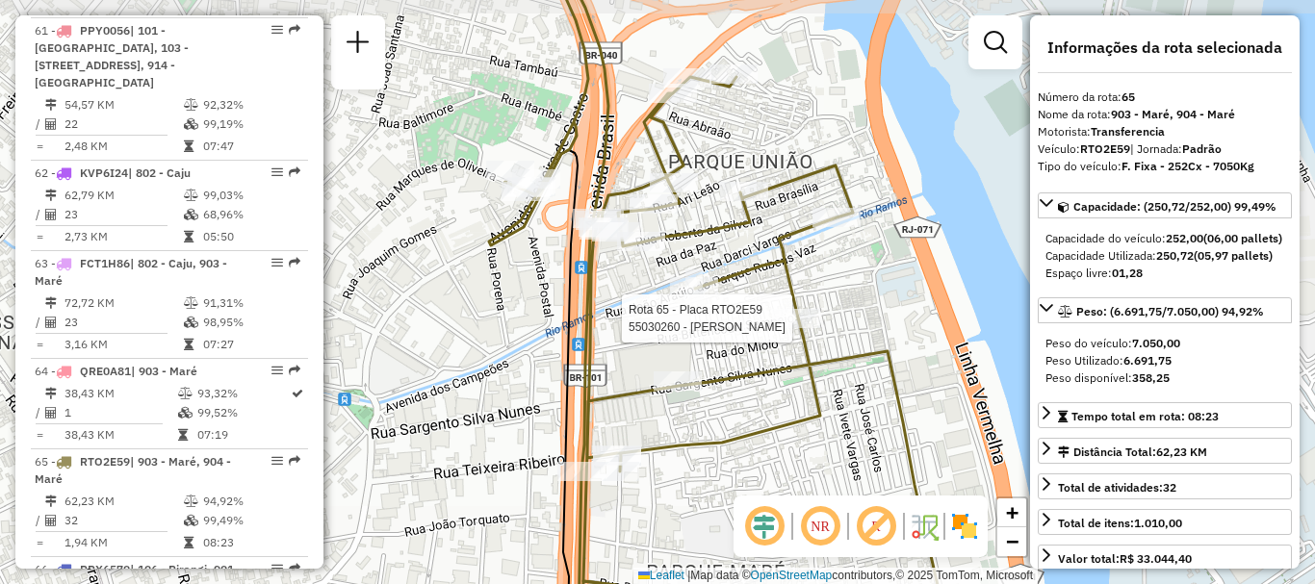
drag, startPoint x: 615, startPoint y: 242, endPoint x: 576, endPoint y: 269, distance: 47.8
click at [576, 269] on icon at bounding box center [533, 409] width 89 height 519
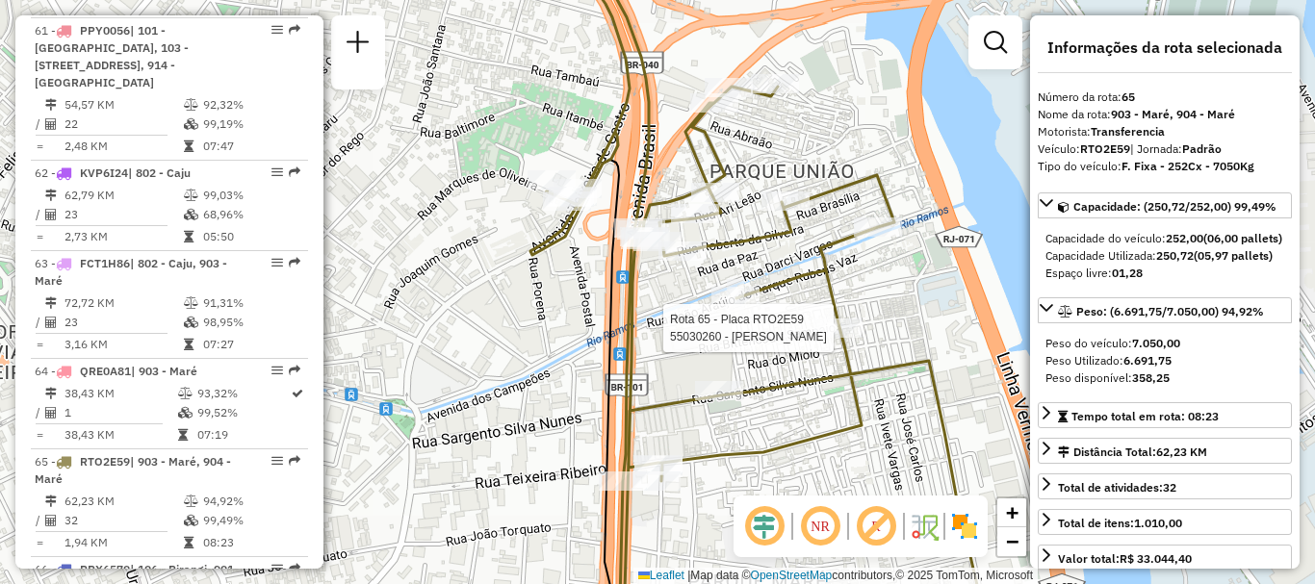
drag, startPoint x: 611, startPoint y: 273, endPoint x: 701, endPoint y: 274, distance: 89.6
click at [701, 274] on div "Rota 65 - Placa RTO2E59 55030260 - [PERSON_NAME] de atendimento Grade de atendi…" at bounding box center [657, 292] width 1315 height 584
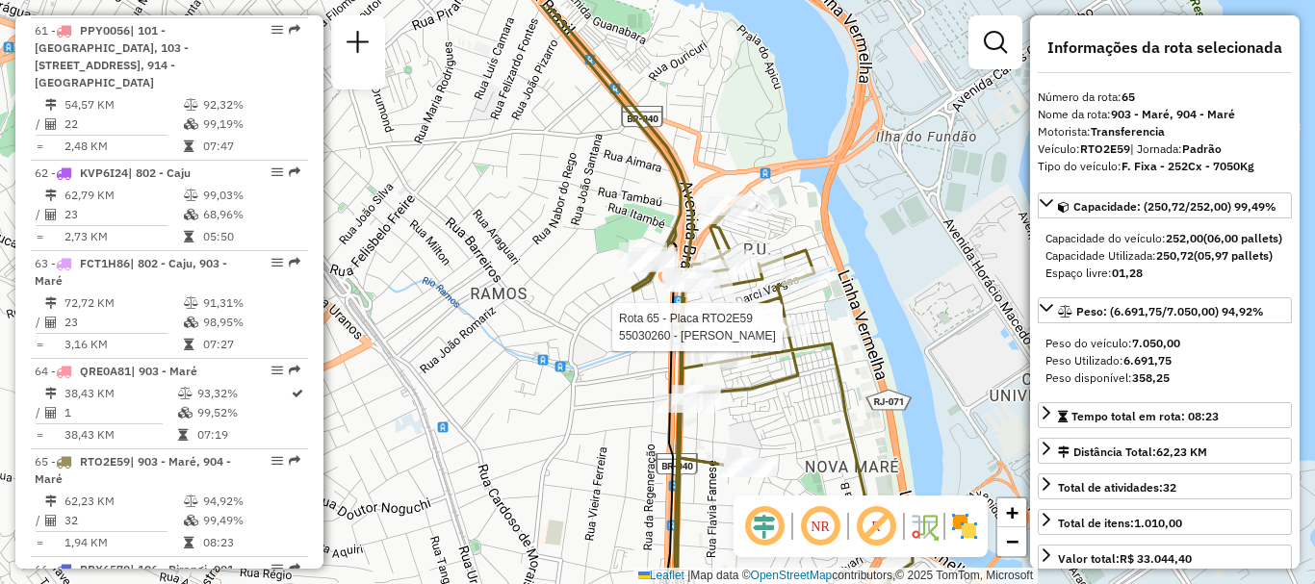
drag, startPoint x: 790, startPoint y: 167, endPoint x: 769, endPoint y: 243, distance: 78.7
click at [769, 243] on div "Rota 65 - Placa RTO2E59 55030260 - [PERSON_NAME] de atendimento Grade de atendi…" at bounding box center [657, 292] width 1315 height 584
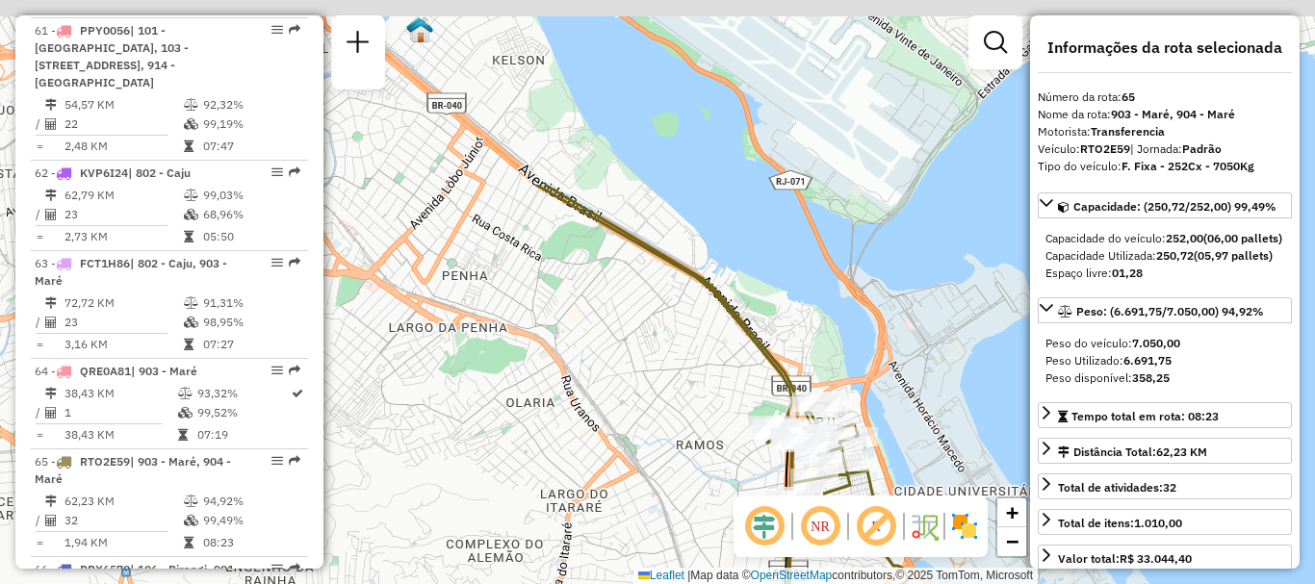
drag, startPoint x: 711, startPoint y: 57, endPoint x: 787, endPoint y: 184, distance: 148.1
click at [789, 197] on div "Janela de atendimento Grade de atendimento Capacidade Transportadoras Veículos …" at bounding box center [657, 292] width 1315 height 584
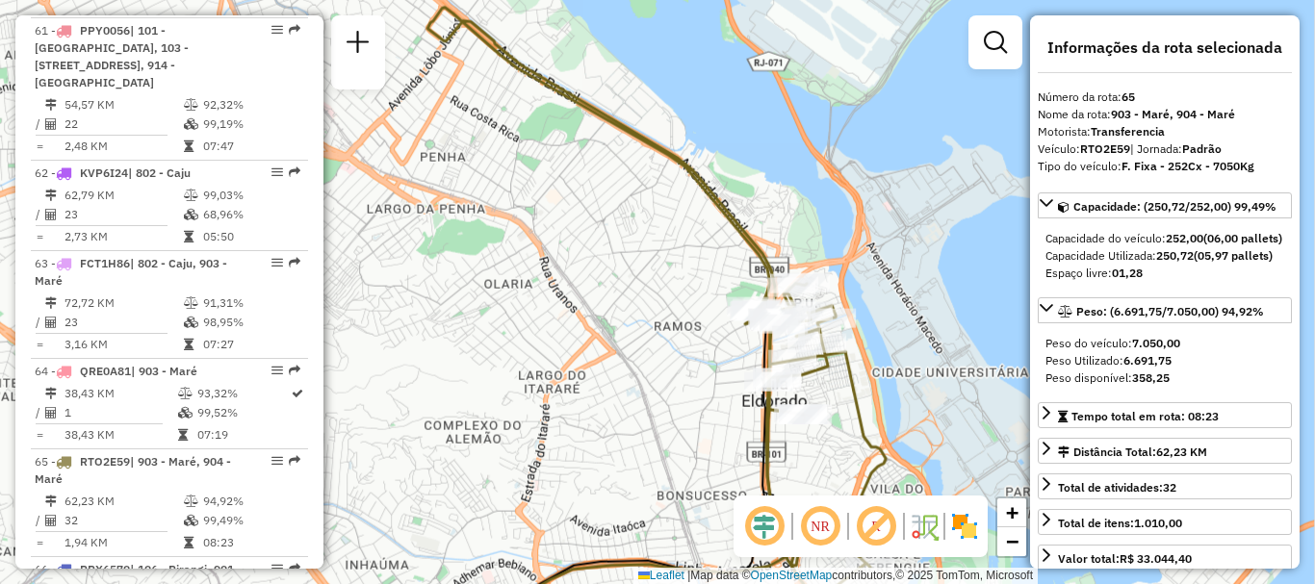
click at [787, 166] on div "Janela de atendimento Grade de atendimento Capacidade Transportadoras Veículos …" at bounding box center [657, 292] width 1315 height 584
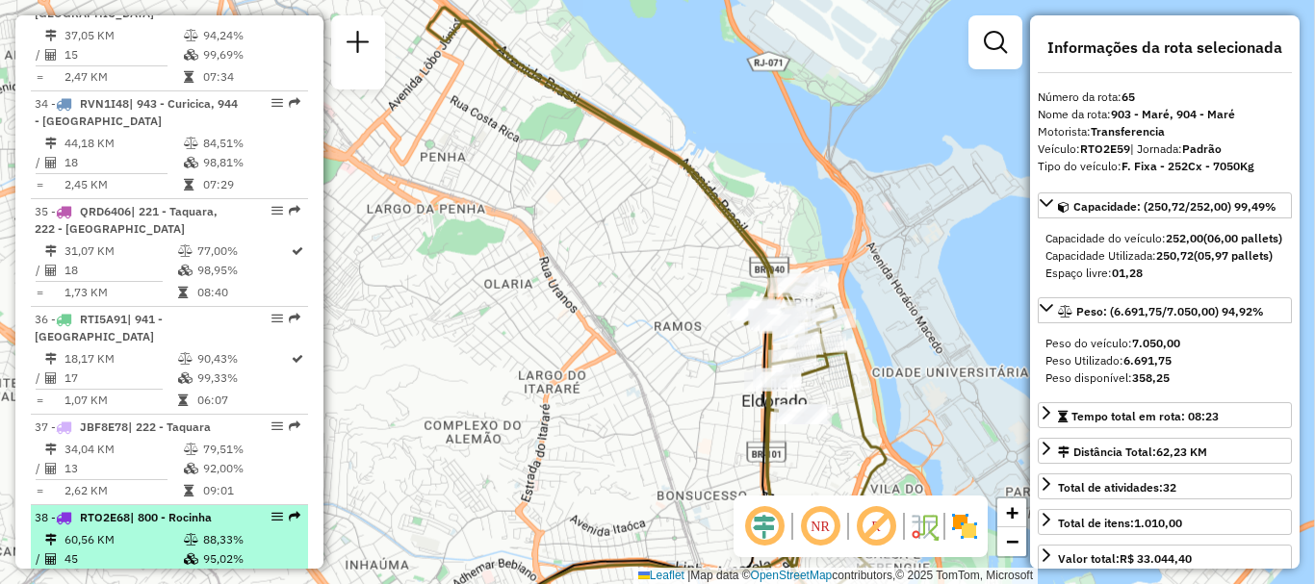
click at [147, 531] on td "60,56 KM" at bounding box center [123, 540] width 119 height 19
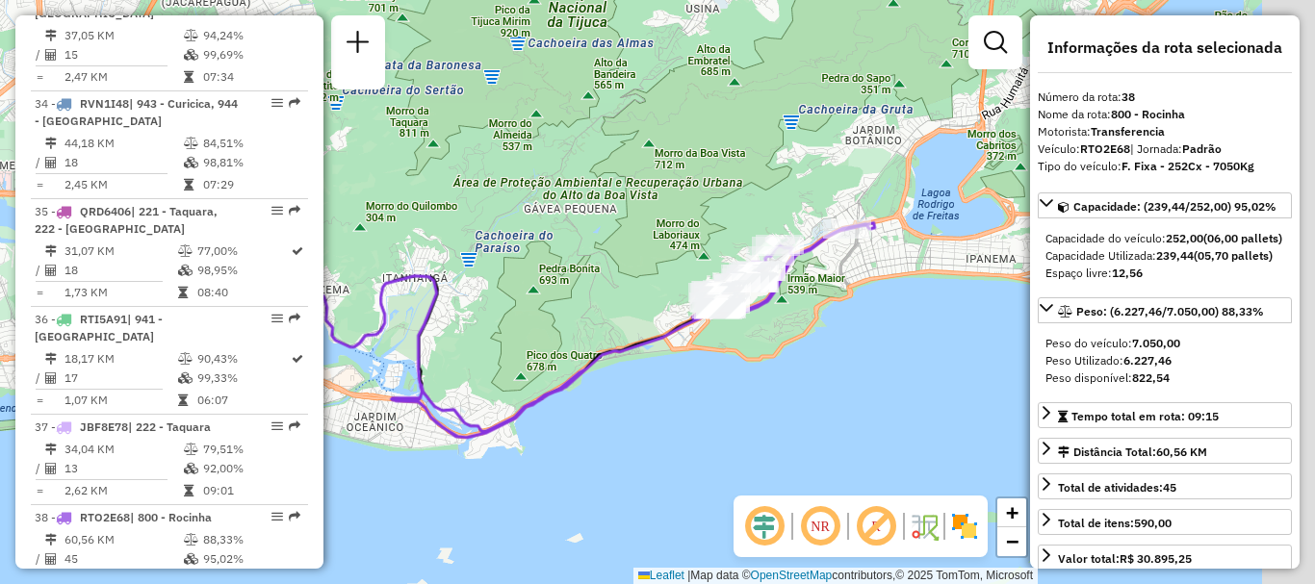
drag, startPoint x: 736, startPoint y: 289, endPoint x: 633, endPoint y: 257, distance: 107.8
click at [633, 257] on div "Janela de atendimento Grade de atendimento Capacidade Transportadoras Veículos …" at bounding box center [657, 292] width 1315 height 584
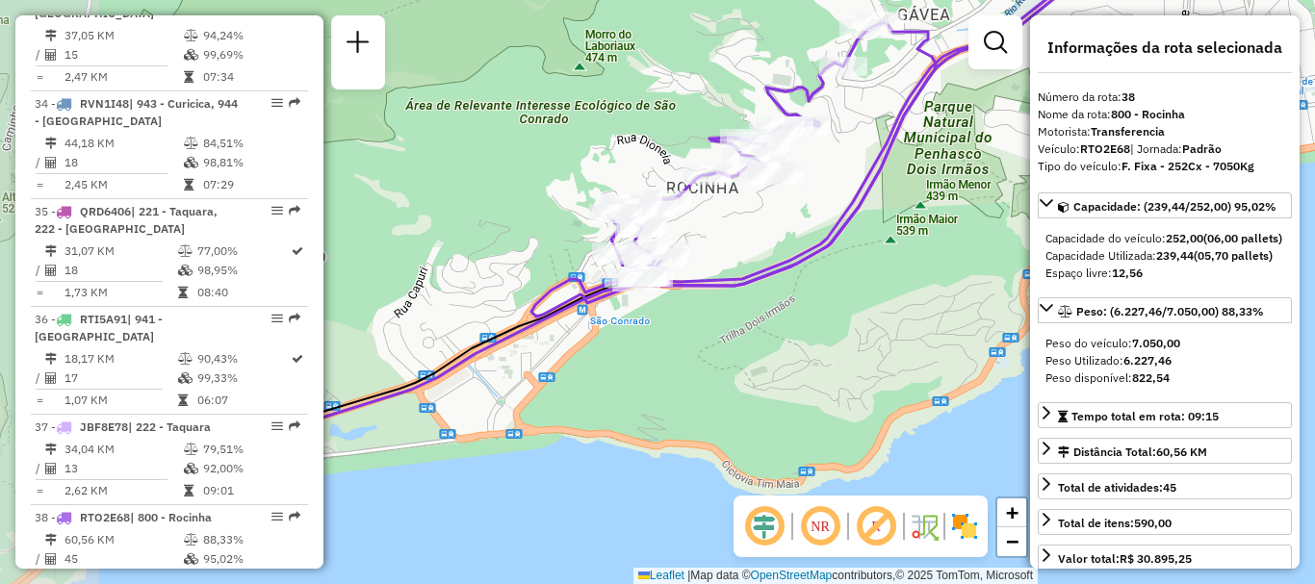
drag, startPoint x: 685, startPoint y: 222, endPoint x: 869, endPoint y: 189, distance: 187.9
click at [869, 189] on icon at bounding box center [896, 124] width 729 height 385
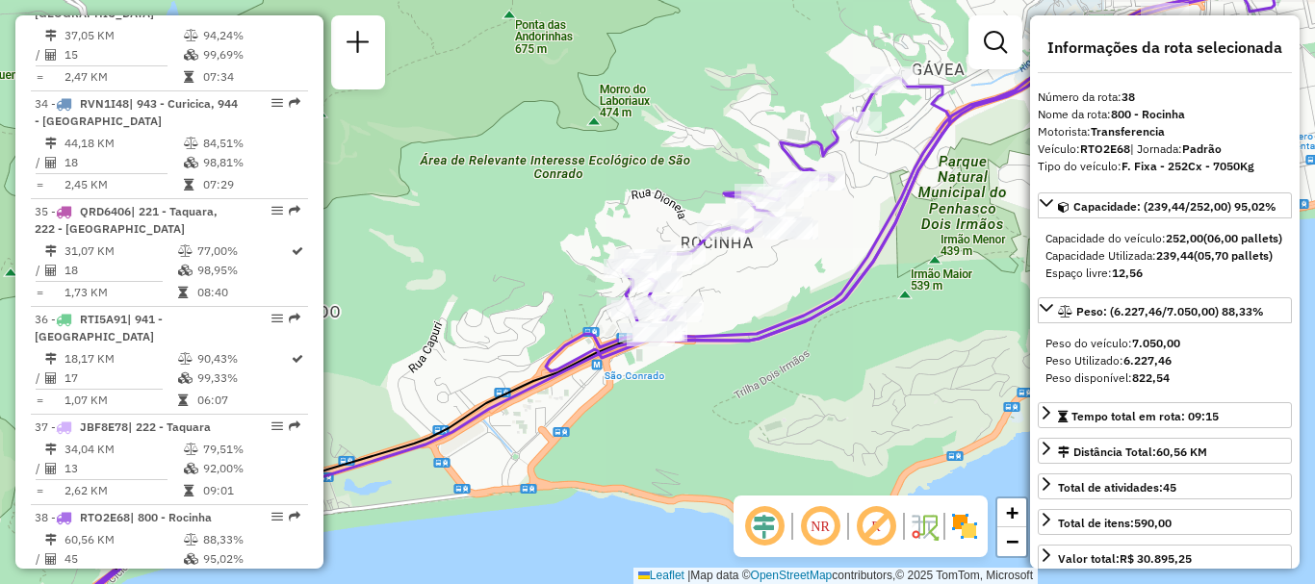
drag, startPoint x: 875, startPoint y: 236, endPoint x: 885, endPoint y: 263, distance: 28.6
click at [885, 263] on icon at bounding box center [910, 184] width 729 height 376
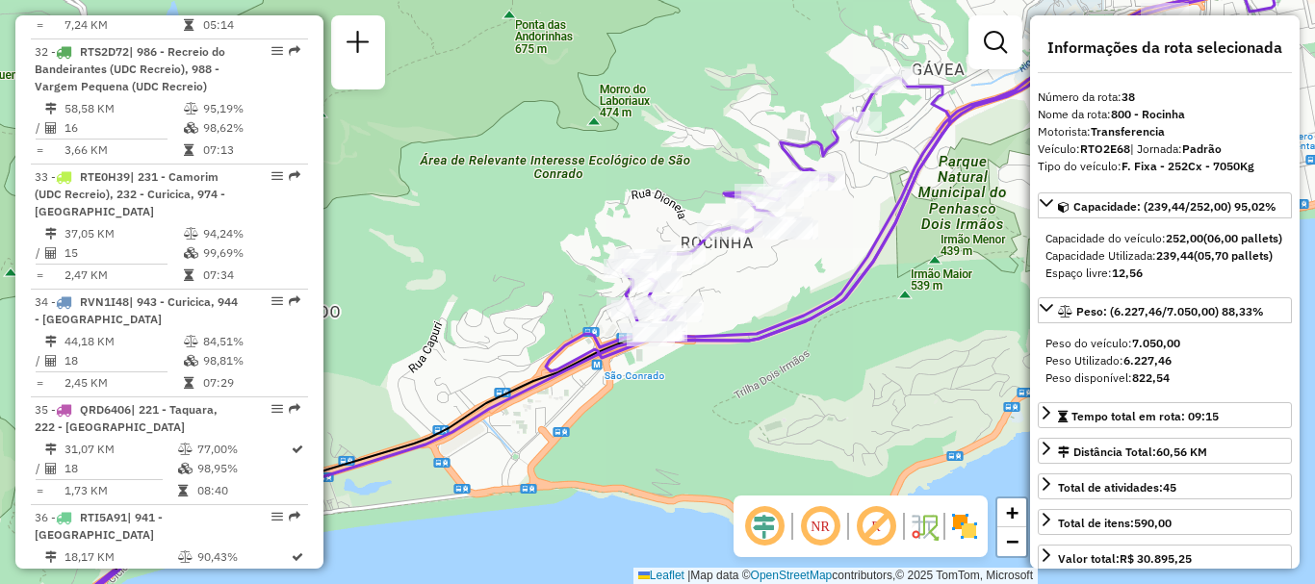
scroll to position [7265, 0]
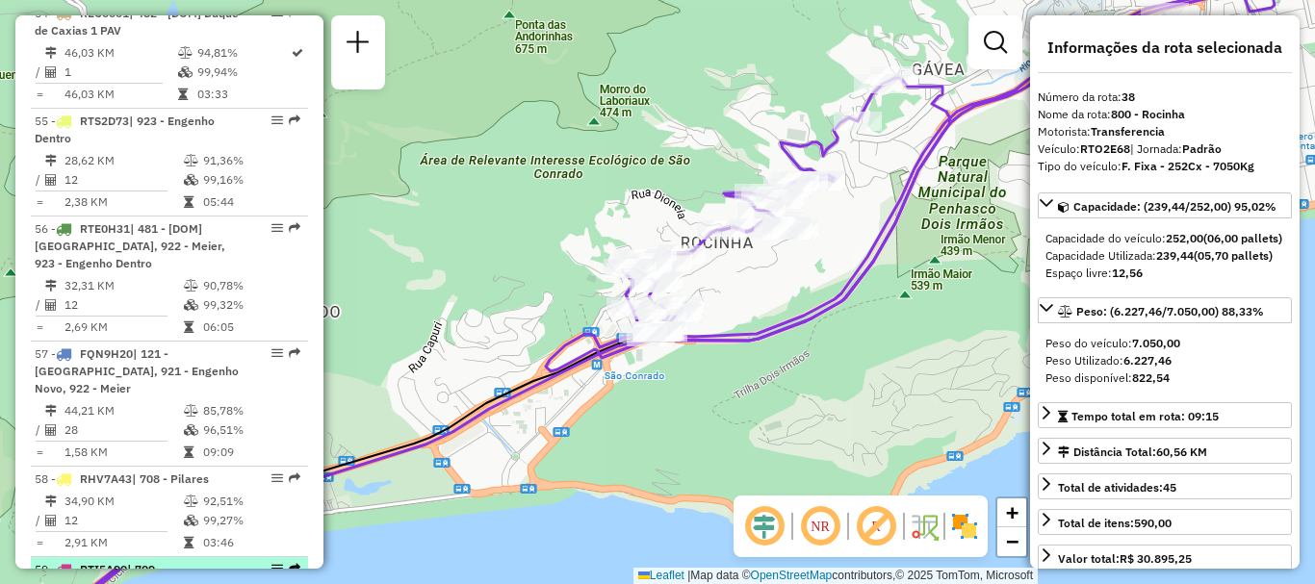
click at [170, 561] on div "59 - RTI5A90 | 709 - [PERSON_NAME]" at bounding box center [137, 578] width 204 height 35
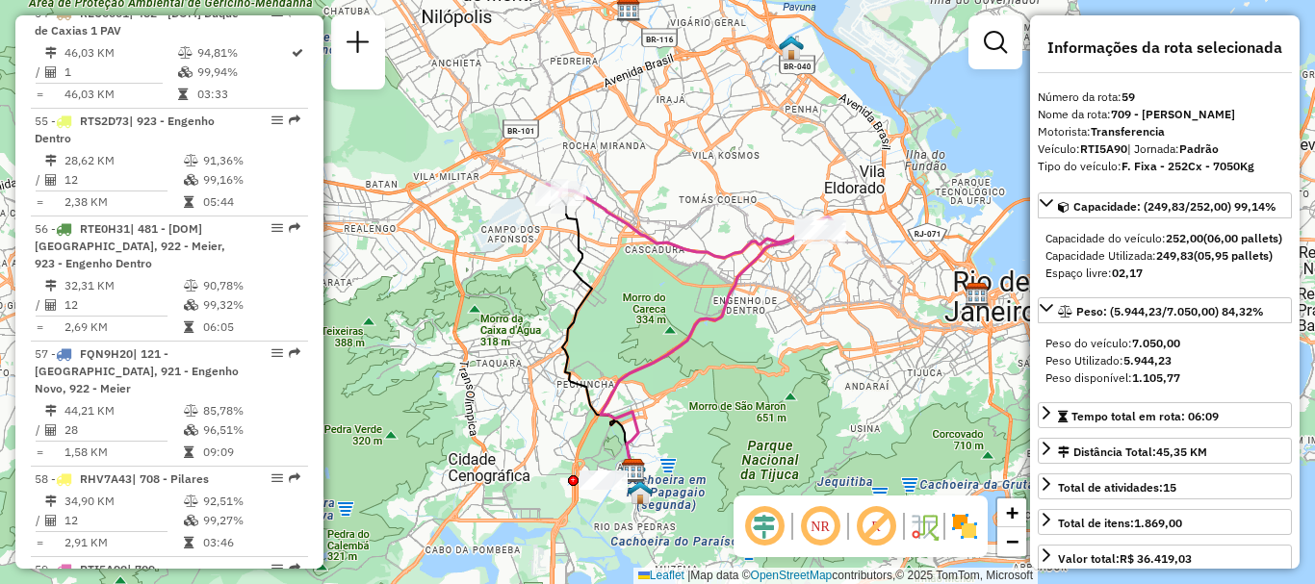
drag, startPoint x: 705, startPoint y: 173, endPoint x: 790, endPoint y: 222, distance: 97.9
click at [789, 222] on div "Janela de atendimento Grade de atendimento Capacidade Transportadoras Veículos …" at bounding box center [657, 292] width 1315 height 584
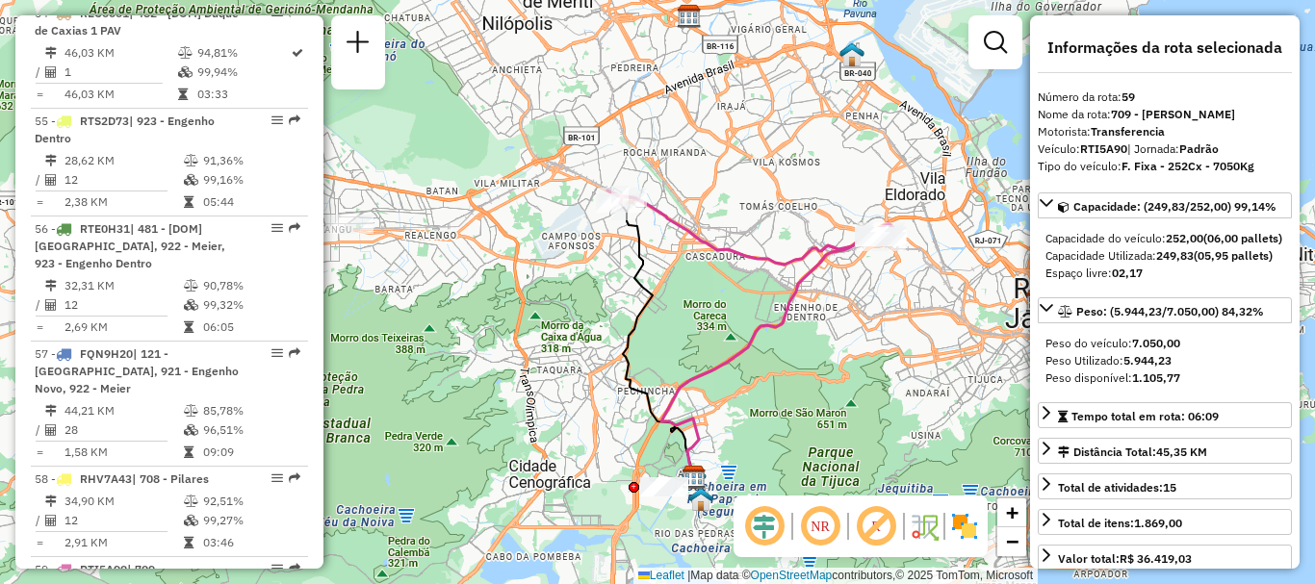
drag, startPoint x: 773, startPoint y: 238, endPoint x: 813, endPoint y: 219, distance: 43.9
click at [813, 219] on div "Janela de atendimento Grade de atendimento Capacidade Transportadoras Veículos …" at bounding box center [657, 292] width 1315 height 584
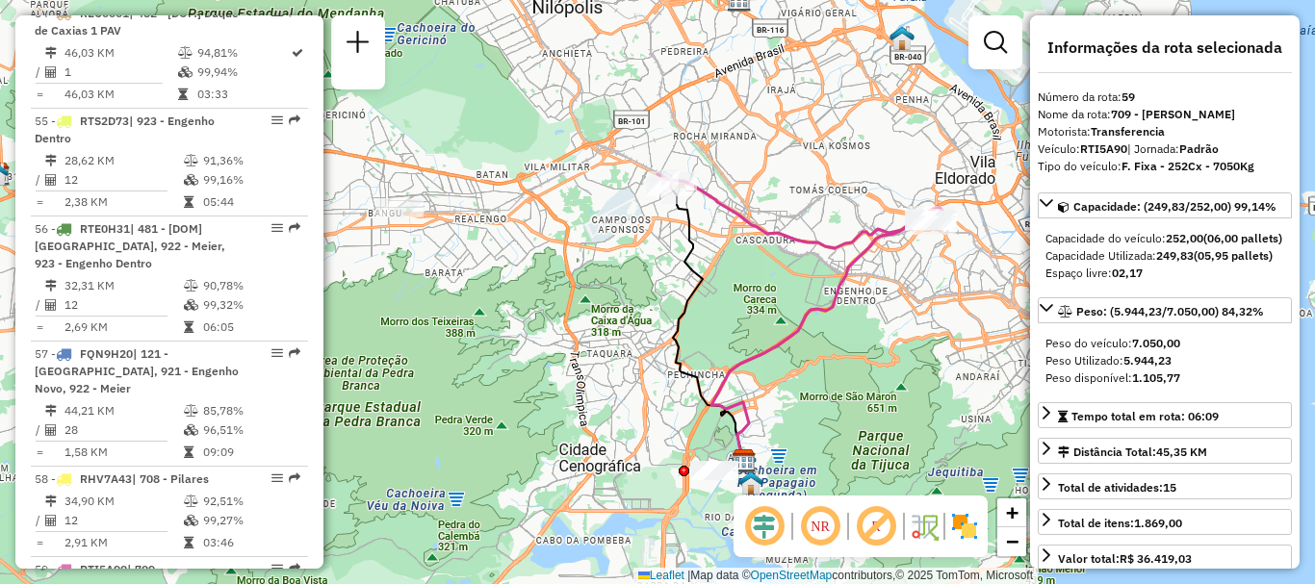
drag, startPoint x: 770, startPoint y: 198, endPoint x: 811, endPoint y: 211, distance: 42.3
click at [811, 211] on div "Janela de atendimento Grade de atendimento Capacidade Transportadoras Veículos …" at bounding box center [657, 292] width 1315 height 584
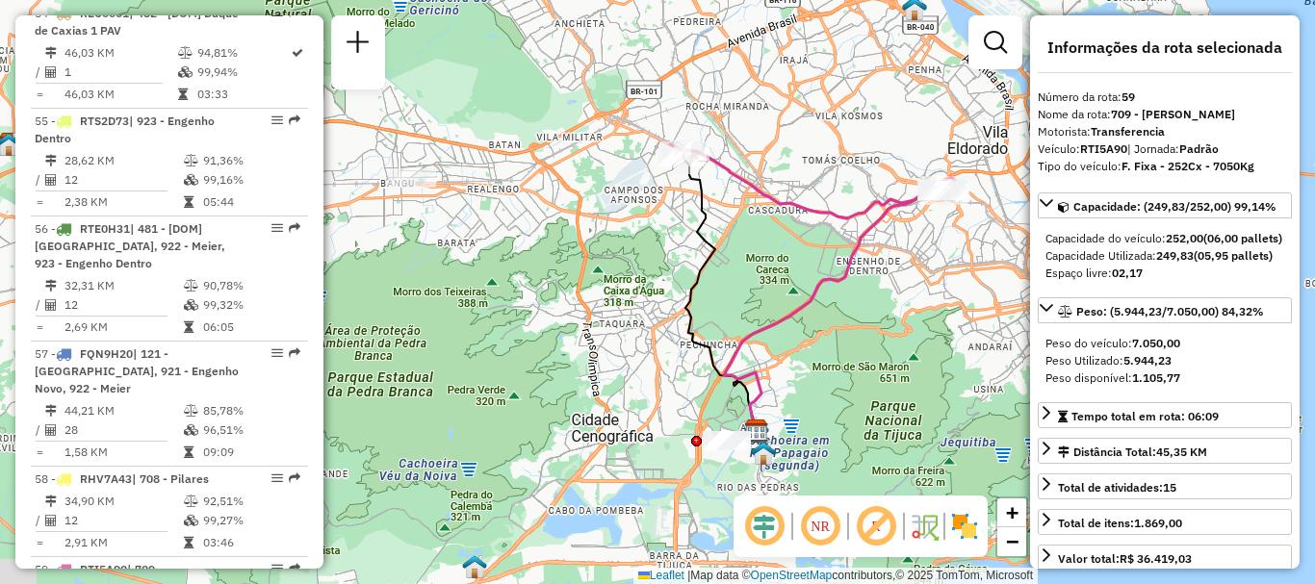
drag, startPoint x: 805, startPoint y: 210, endPoint x: 786, endPoint y: 168, distance: 46.5
click at [786, 168] on div "Janela de atendimento Grade de atendimento Capacidade Transportadoras Veículos …" at bounding box center [657, 292] width 1315 height 584
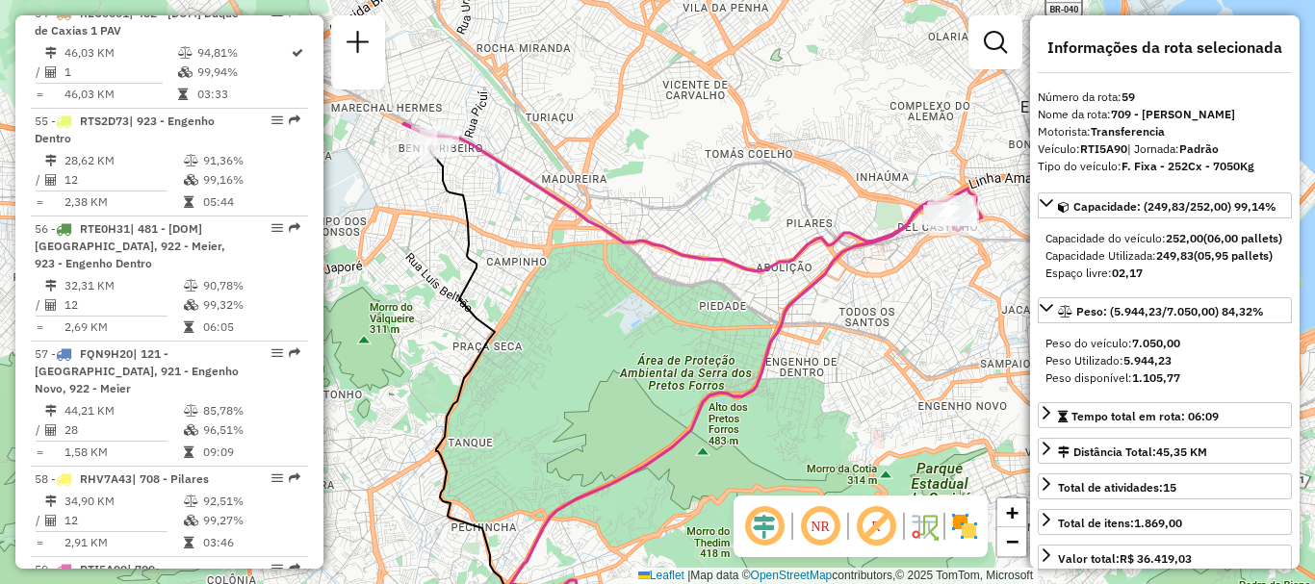
drag, startPoint x: 782, startPoint y: 202, endPoint x: 753, endPoint y: 211, distance: 30.2
click at [753, 211] on div "Janela de atendimento Grade de atendimento Capacidade Transportadoras Veículos …" at bounding box center [657, 292] width 1315 height 584
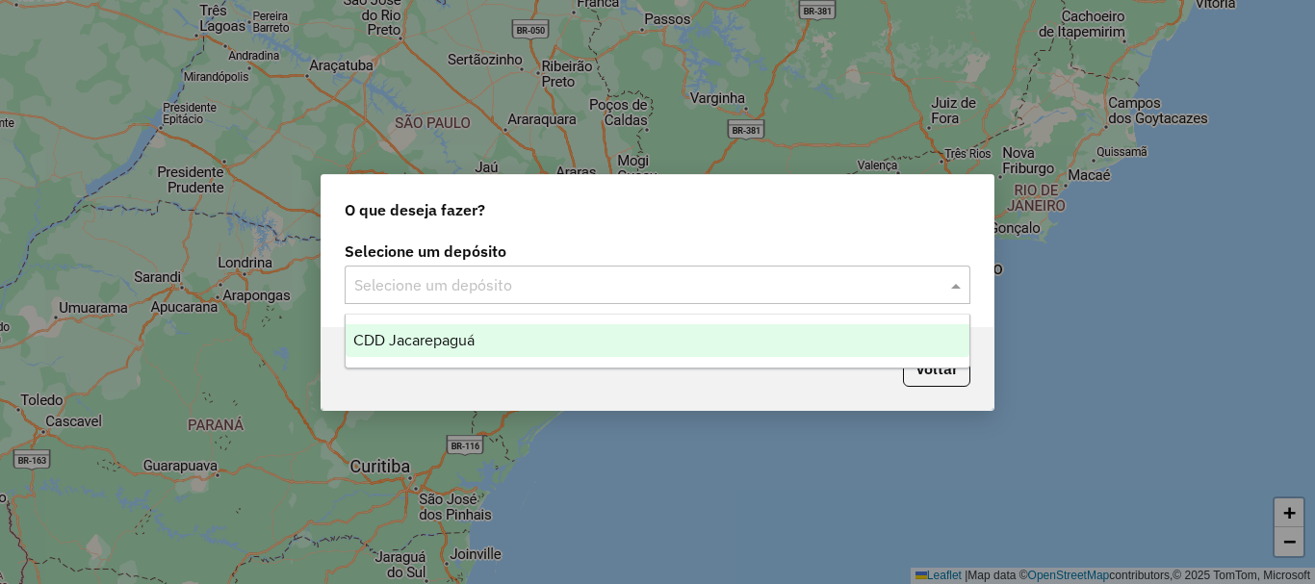
click at [399, 288] on input "text" at bounding box center [638, 285] width 568 height 23
click at [412, 345] on span "CDD Jacarepaguá" at bounding box center [413, 340] width 121 height 16
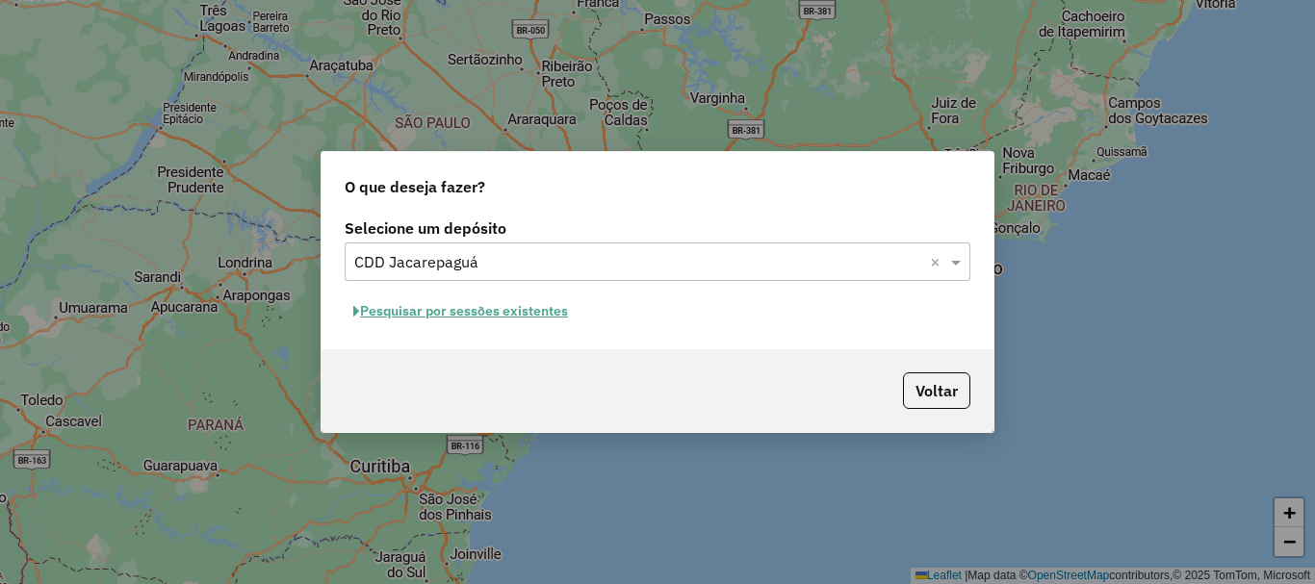
click at [417, 312] on button "Pesquisar por sessões existentes" at bounding box center [461, 312] width 232 height 30
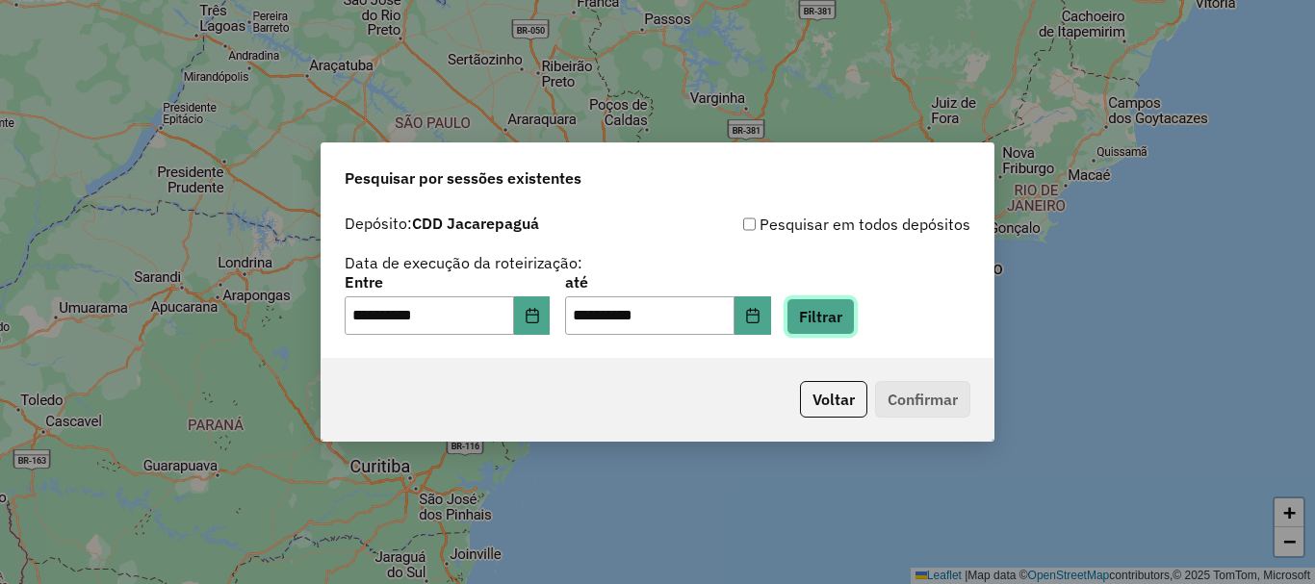
click at [851, 311] on button "Filtrar" at bounding box center [821, 316] width 68 height 37
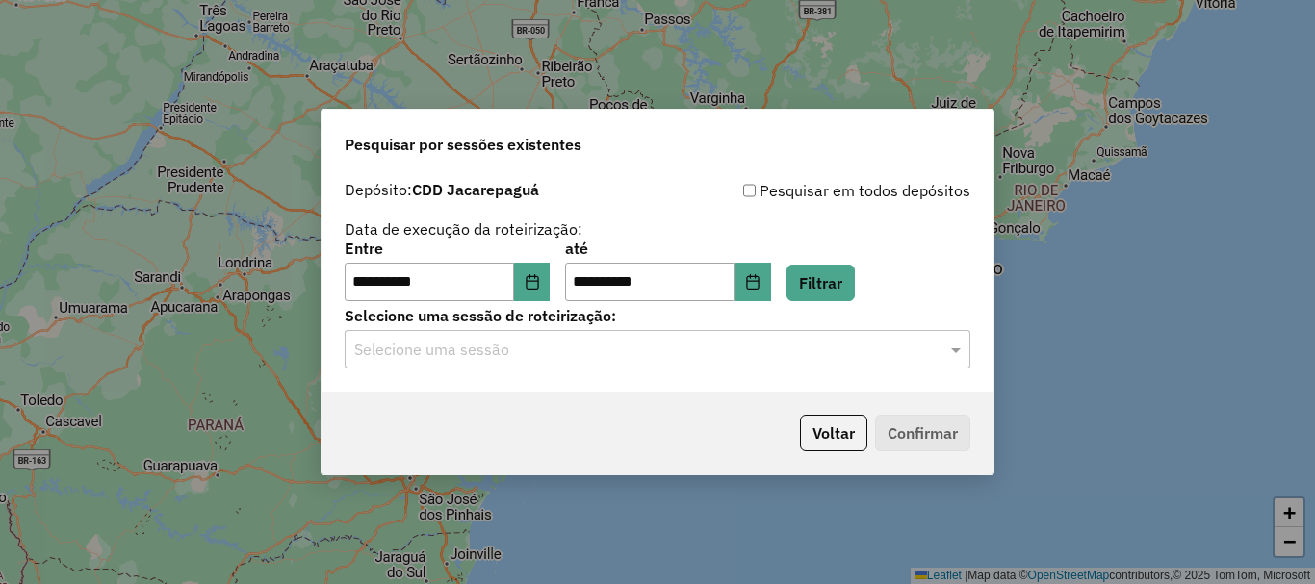
click at [463, 357] on input "text" at bounding box center [638, 350] width 568 height 23
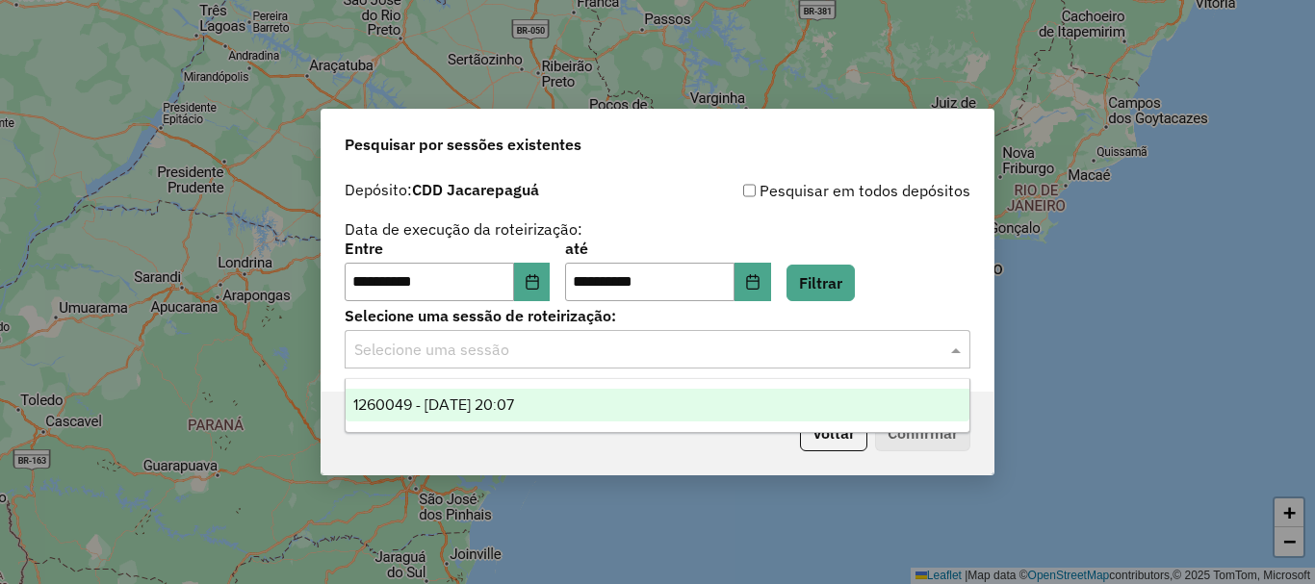
click at [456, 403] on span "1260049 - 05/09/2025 20:07" at bounding box center [433, 405] width 161 height 16
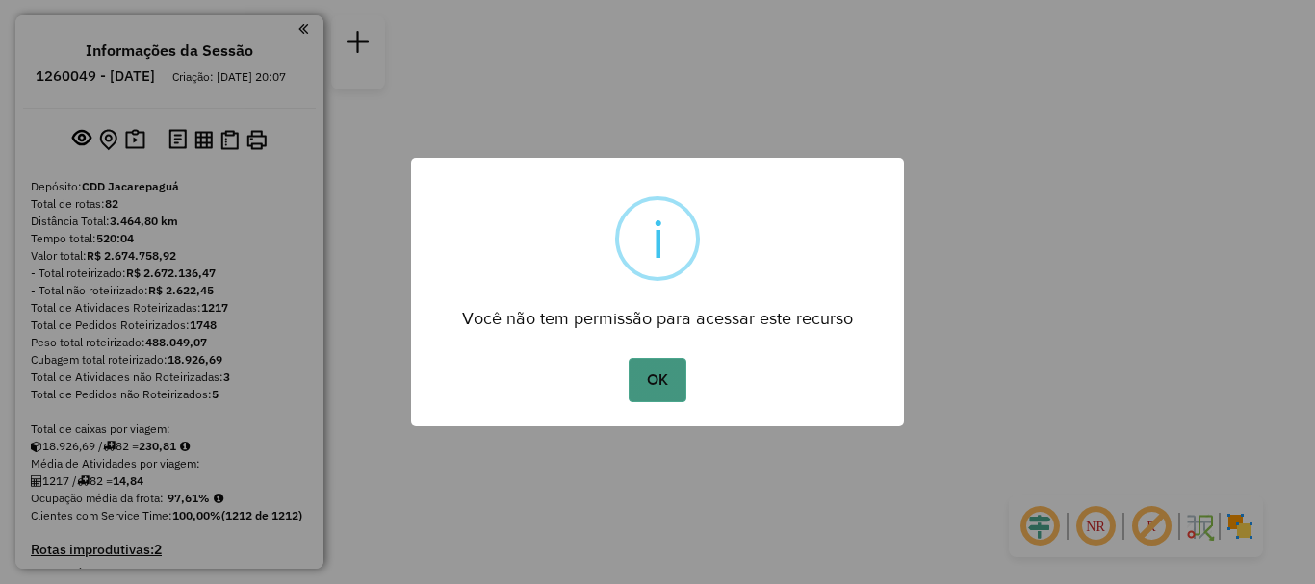
click at [677, 387] on button "OK" at bounding box center [657, 380] width 57 height 44
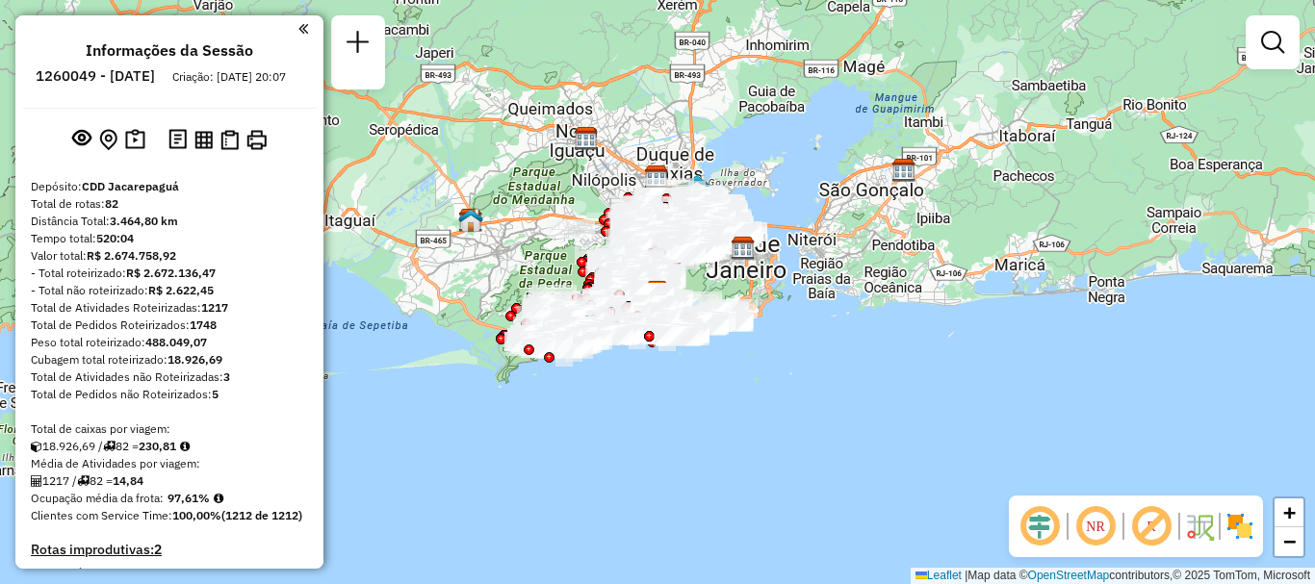
scroll to position [4336, 0]
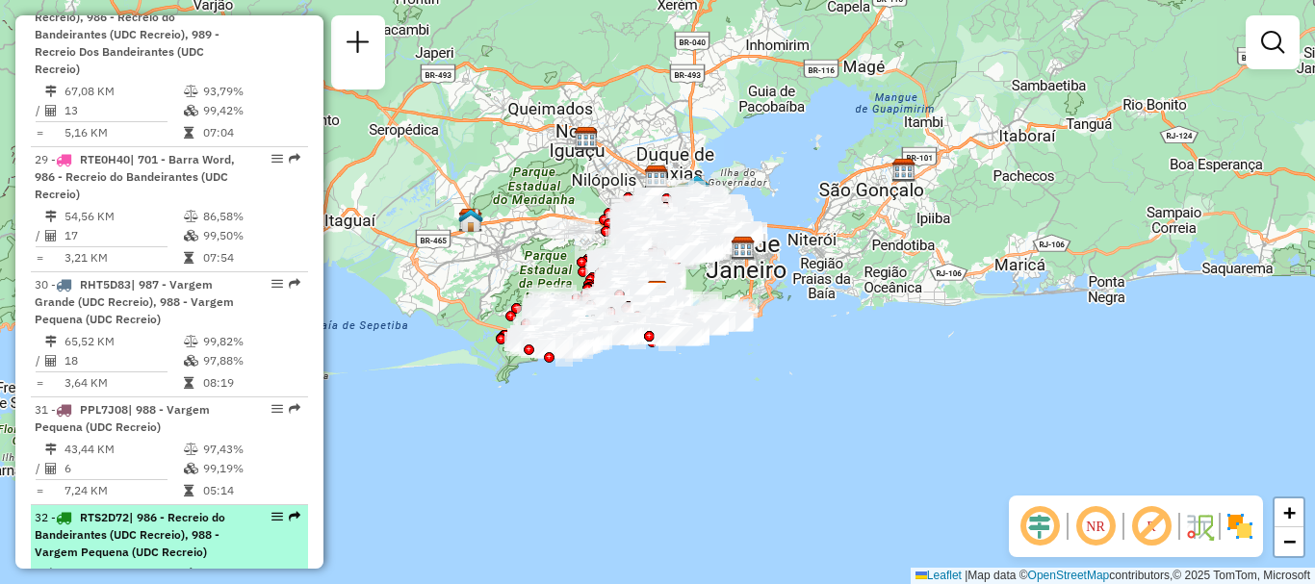
click at [185, 510] on span "| 986 - Recreio do Bandeirantes (UDC Recreio), 988 - Vargem Pequena (UDC Recrei…" at bounding box center [130, 534] width 191 height 49
select select "**********"
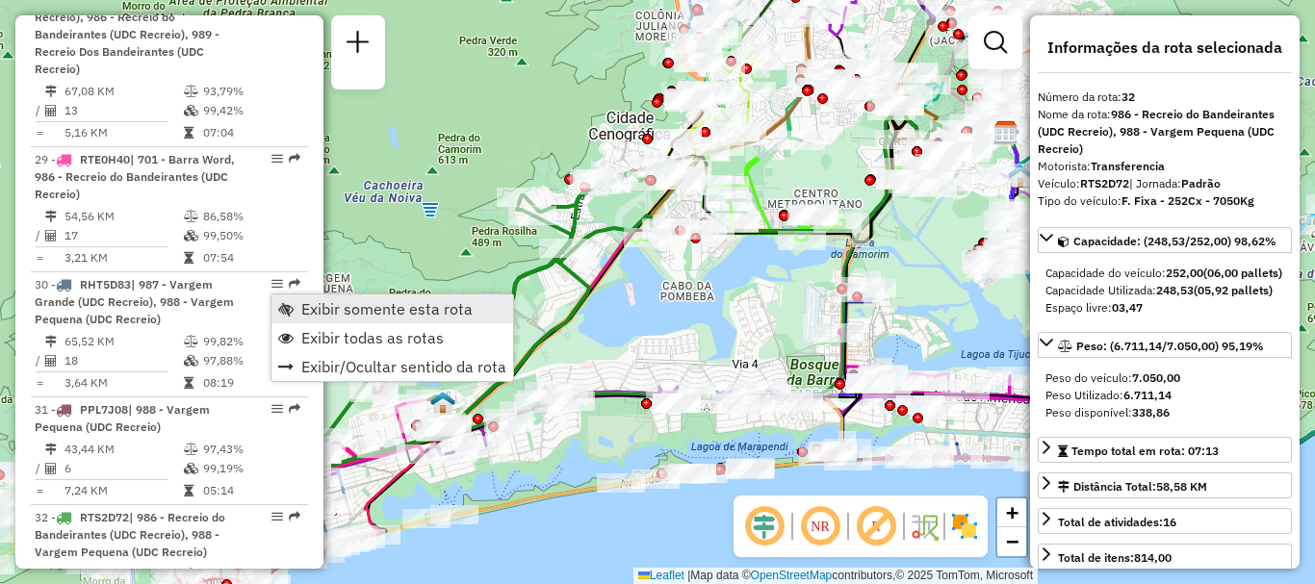
click at [341, 306] on span "Exibir somente esta rota" at bounding box center [386, 308] width 171 height 15
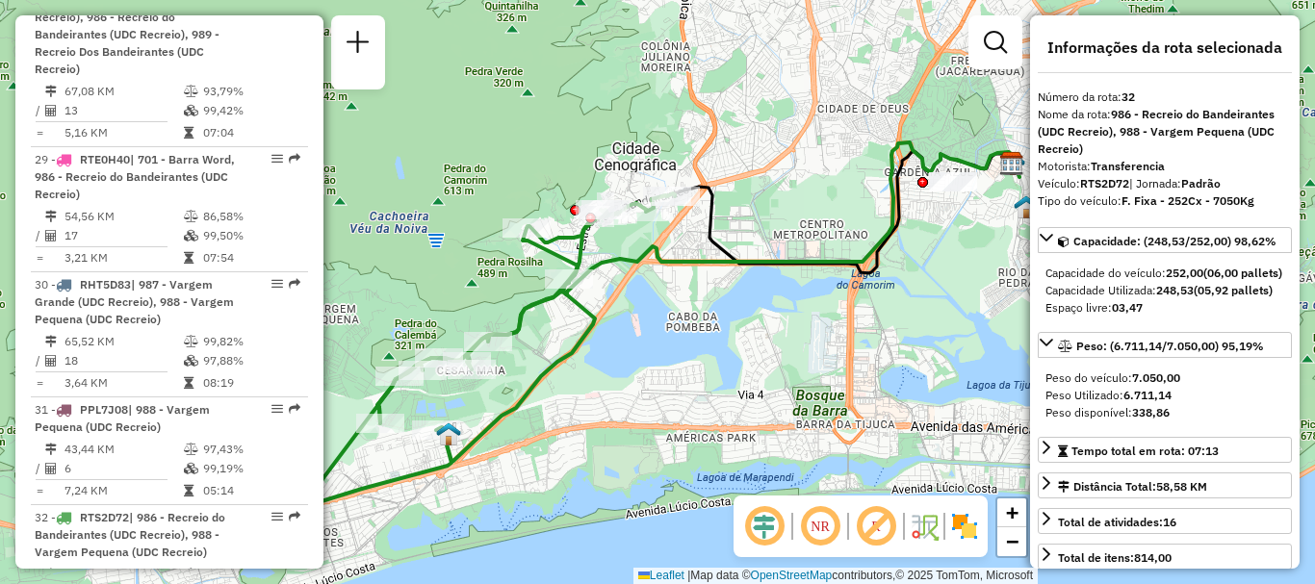
drag, startPoint x: 751, startPoint y: 224, endPoint x: 756, endPoint y: 238, distance: 14.3
click at [756, 238] on div "Janela de atendimento Grade de atendimento Capacidade Transportadoras Veículos …" at bounding box center [657, 292] width 1315 height 584
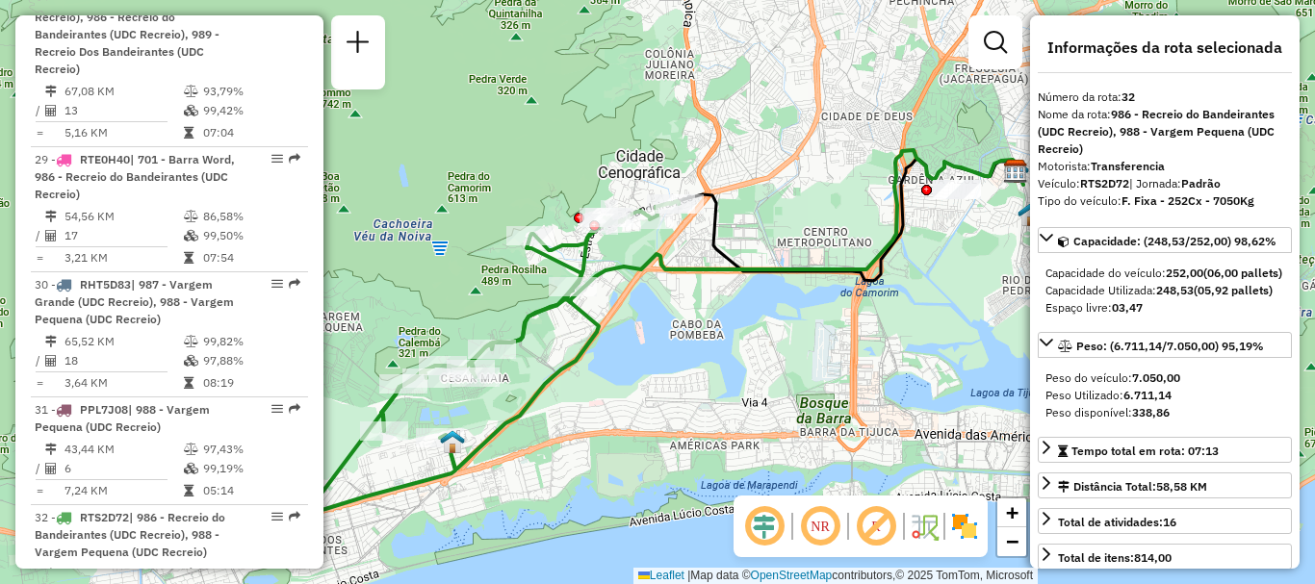
click at [791, 240] on icon at bounding box center [702, 290] width 642 height 281
click at [828, 216] on icon at bounding box center [702, 290] width 642 height 281
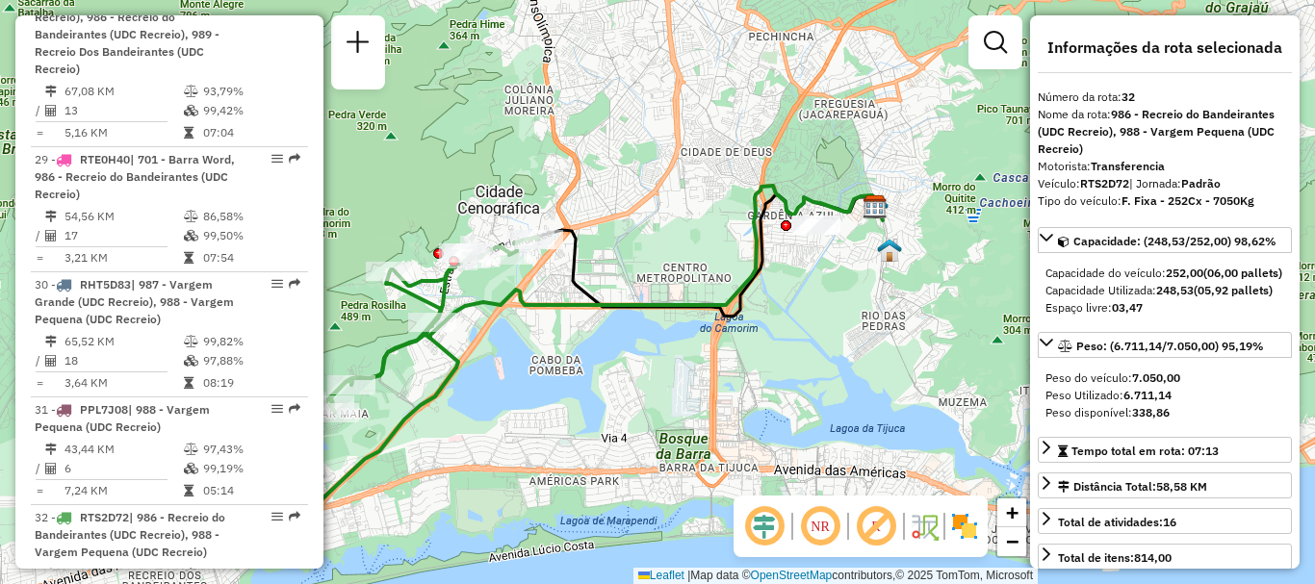
drag, startPoint x: 948, startPoint y: 183, endPoint x: 707, endPoint y: 283, distance: 261.6
click at [707, 283] on div "Janela de atendimento Grade de atendimento Capacidade Transportadoras Veículos …" at bounding box center [657, 292] width 1315 height 584
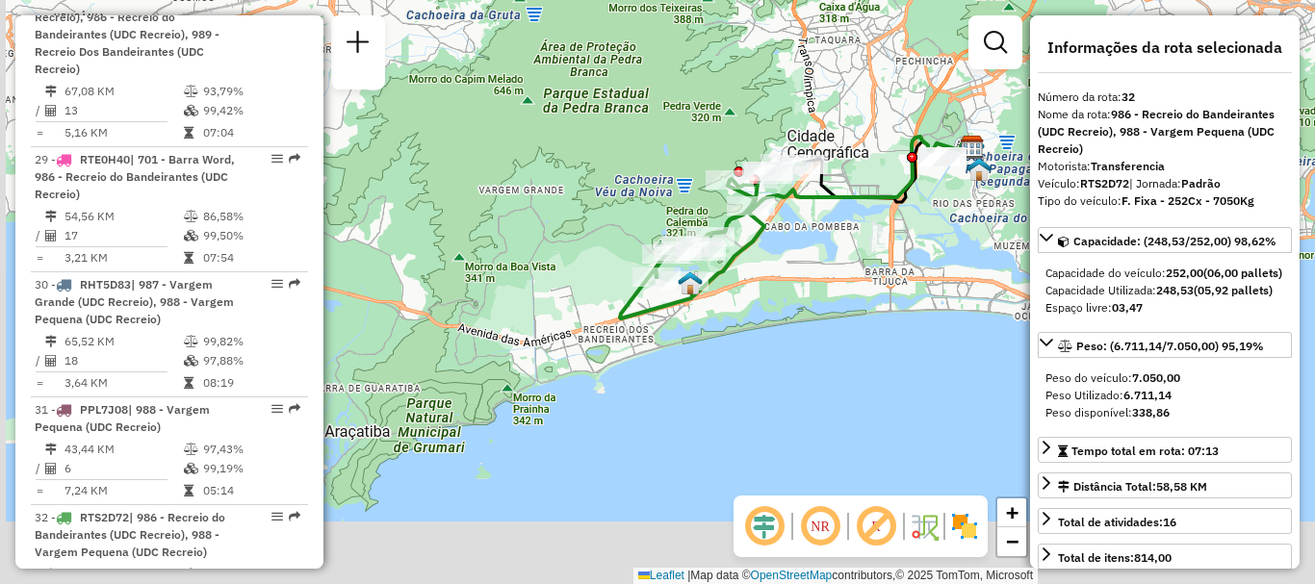
drag, startPoint x: 656, startPoint y: 331, endPoint x: 766, endPoint y: 270, distance: 126.7
click at [766, 270] on div "Janela de atendimento Grade de atendimento Capacidade Transportadoras Veículos …" at bounding box center [657, 292] width 1315 height 584
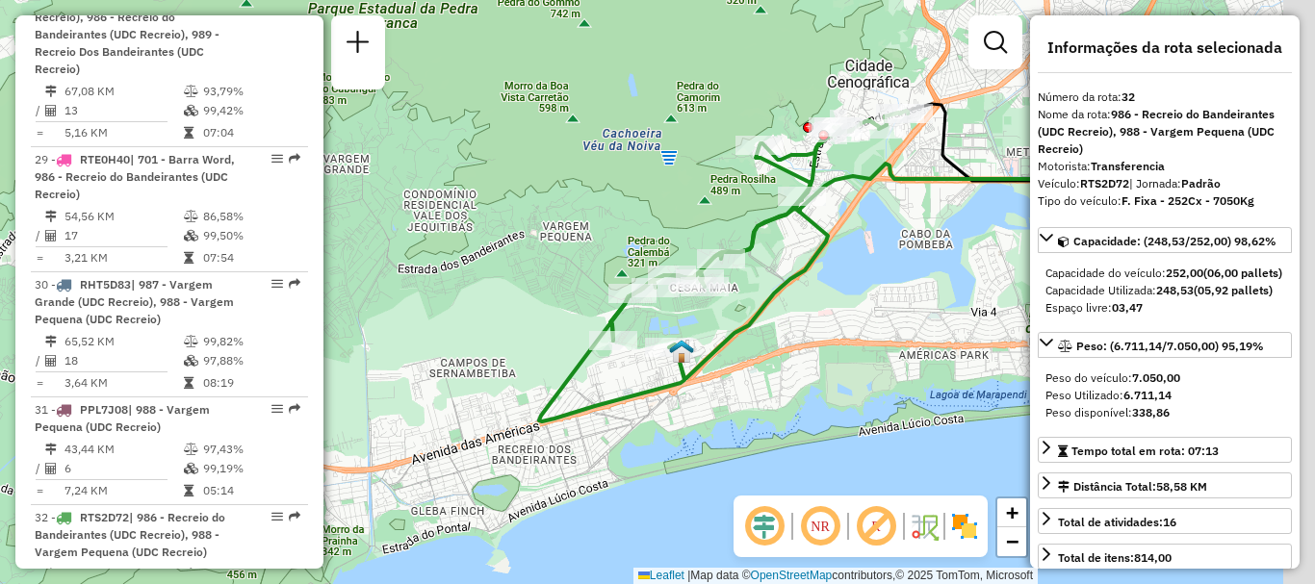
drag, startPoint x: 784, startPoint y: 273, endPoint x: 756, endPoint y: 321, distance: 54.8
click at [756, 321] on icon at bounding box center [723, 266] width 369 height 311
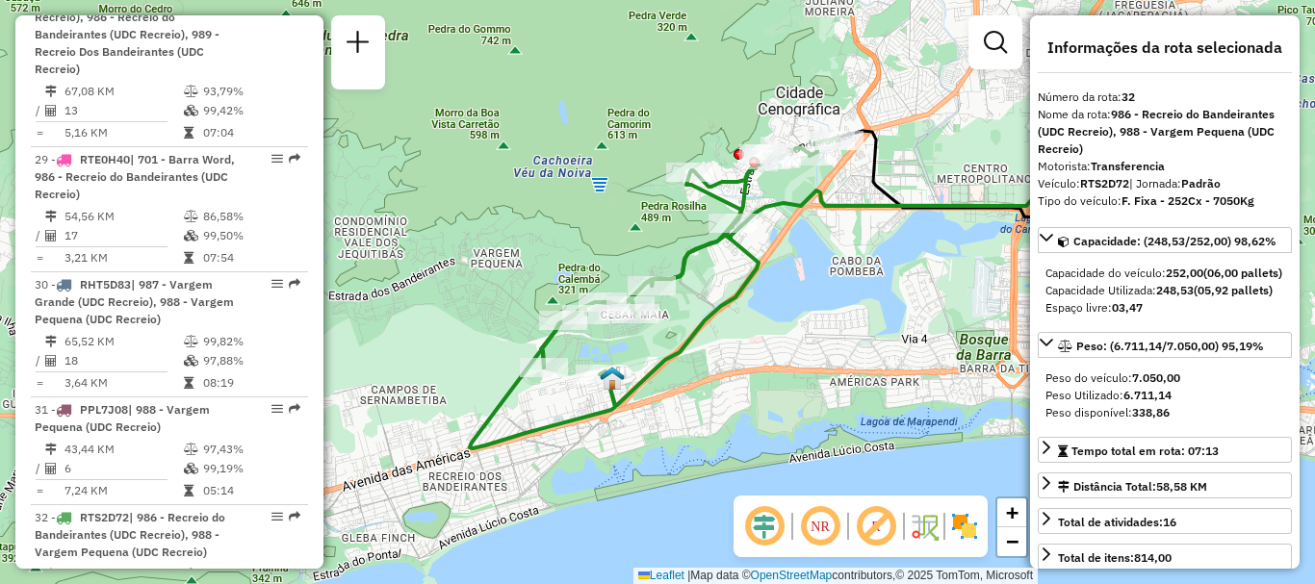
click at [775, 272] on div "Janela de atendimento Grade de atendimento Capacidade Transportadoras Veículos …" at bounding box center [657, 292] width 1315 height 584
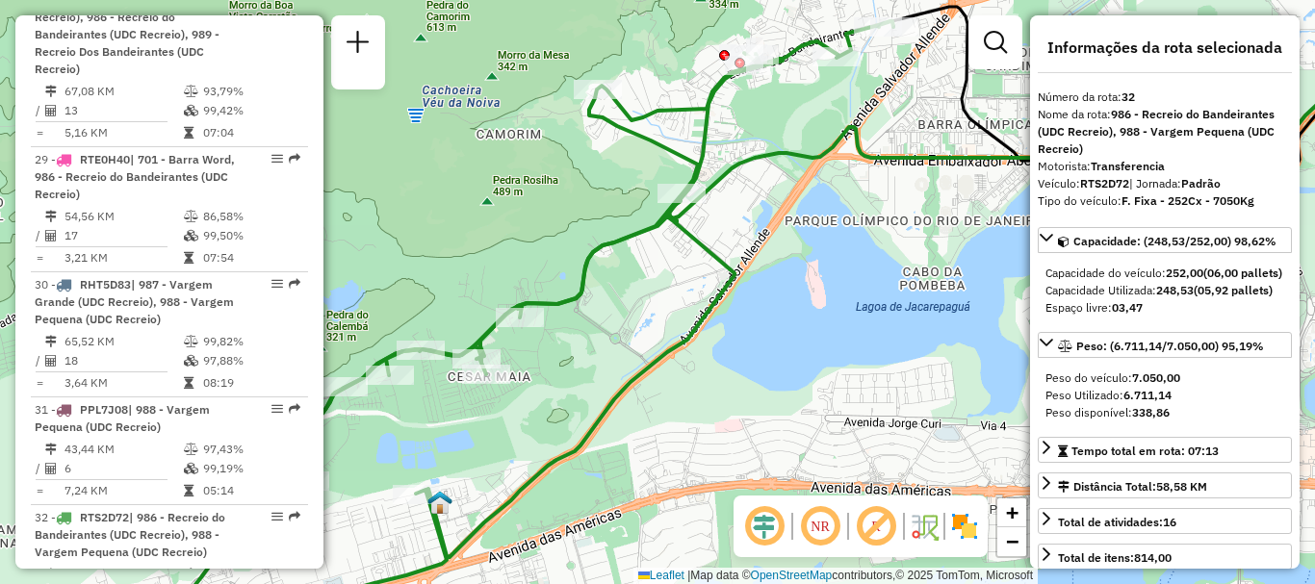
drag, startPoint x: 801, startPoint y: 249, endPoint x: 942, endPoint y: 200, distance: 148.9
click at [932, 206] on div "Janela de atendimento Grade de atendimento Capacidade Transportadoras Veículos …" at bounding box center [657, 292] width 1315 height 584
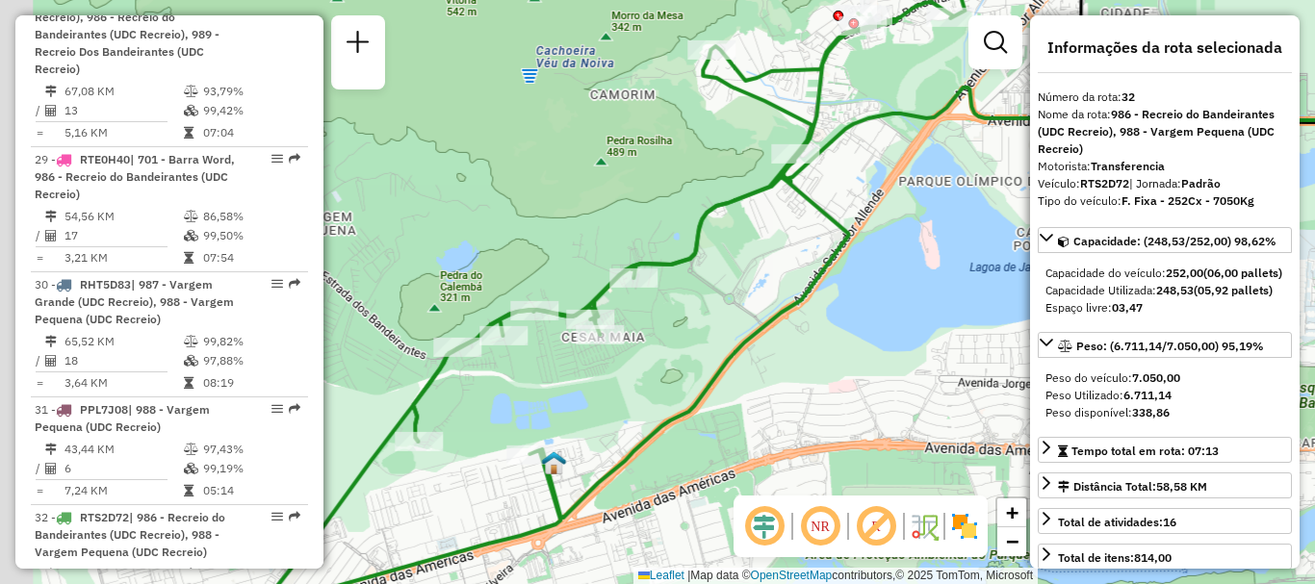
click at [954, 192] on div "Janela de atendimento Grade de atendimento Capacidade Transportadoras Veículos …" at bounding box center [657, 292] width 1315 height 584
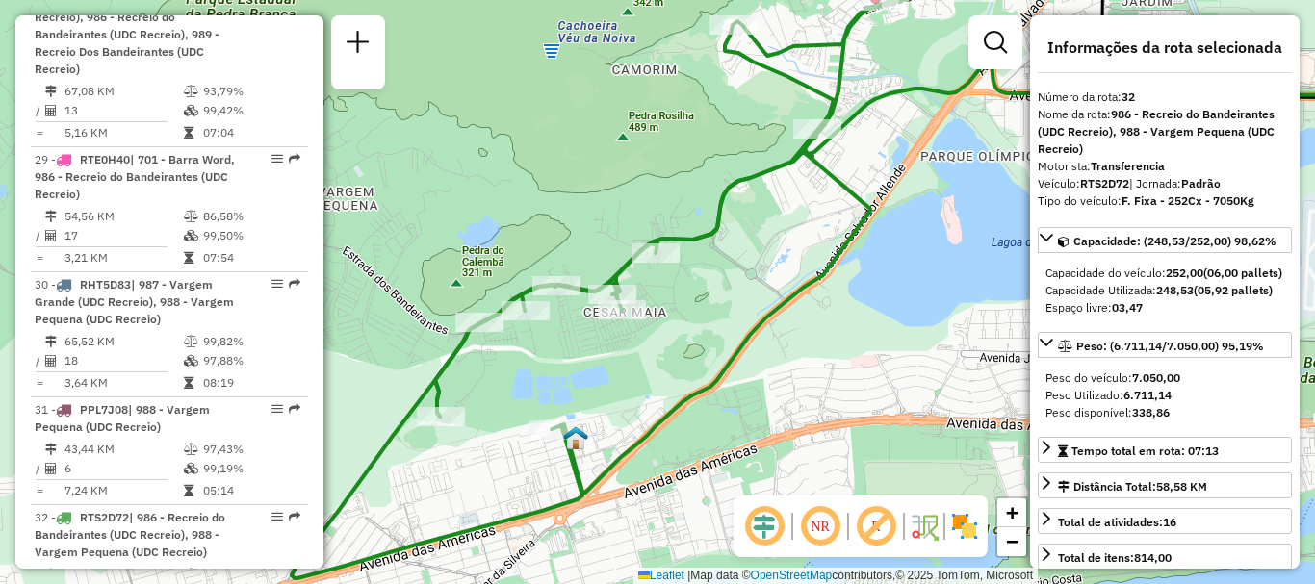
click at [984, 144] on div "Janela de atendimento Grade de atendimento Capacidade Transportadoras Veículos …" at bounding box center [657, 292] width 1315 height 584
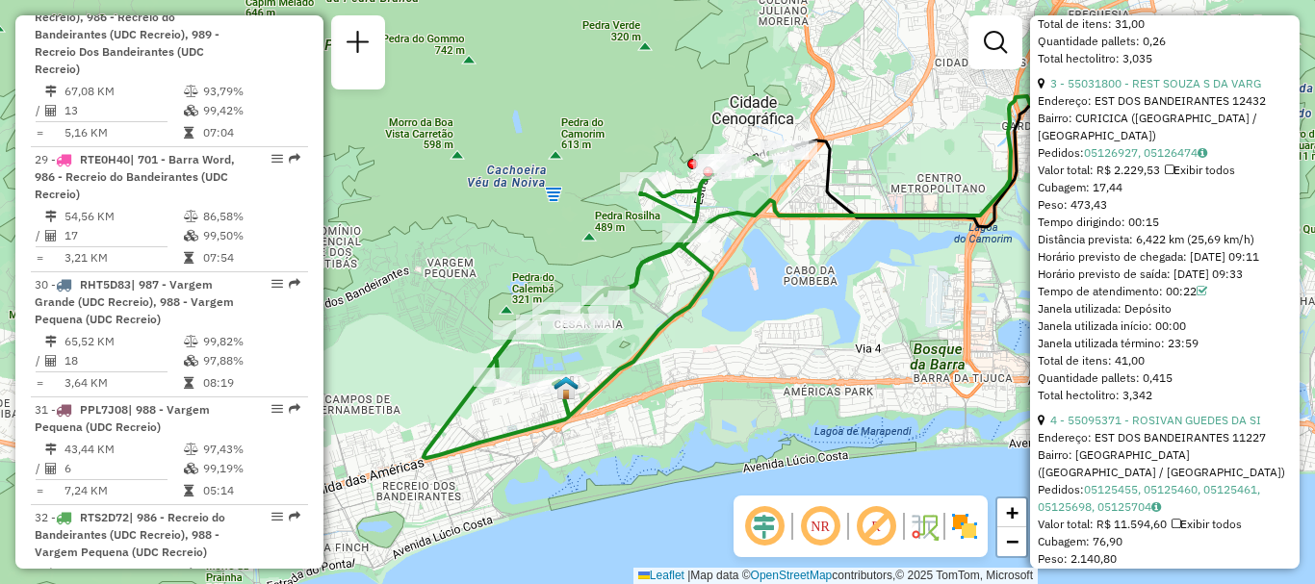
scroll to position [1541, 0]
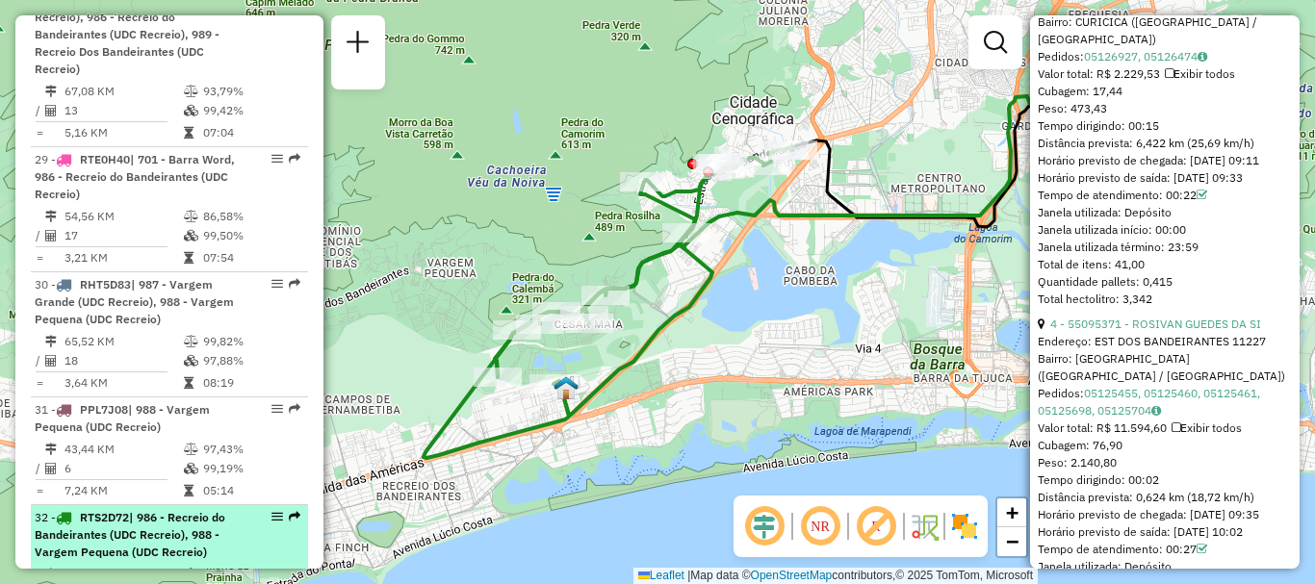
click at [178, 510] on span "| 986 - Recreio do Bandeirantes (UDC Recreio), 988 - Vargem Pequena (UDC Recrei…" at bounding box center [130, 534] width 191 height 49
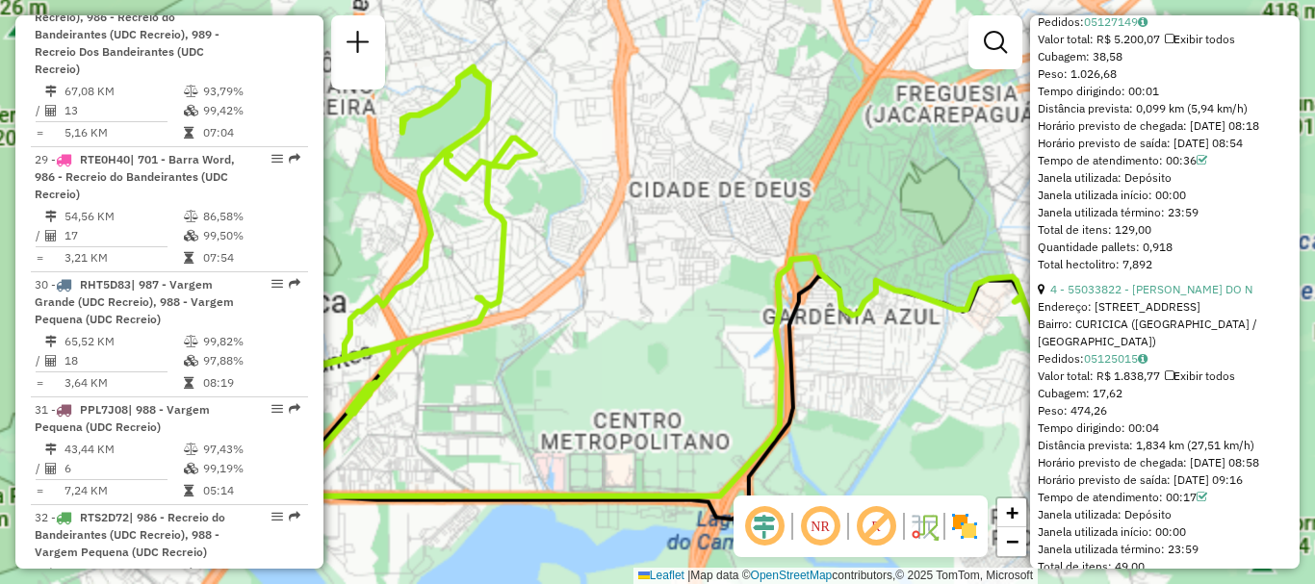
scroll to position [1523, 0]
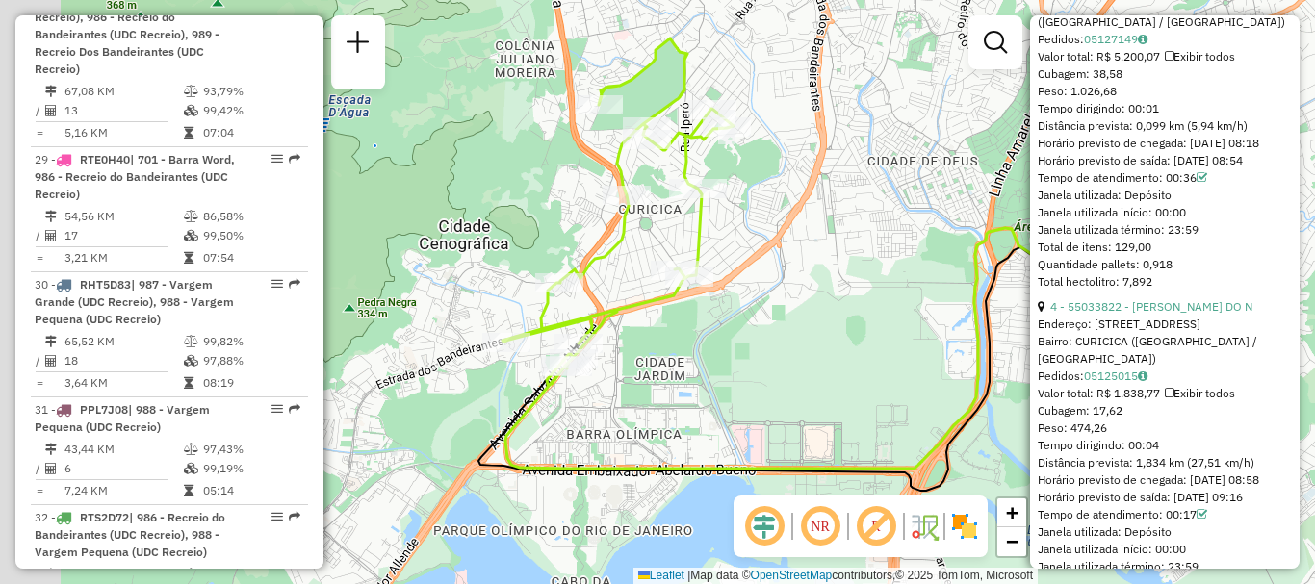
drag, startPoint x: 695, startPoint y: 315, endPoint x: 817, endPoint y: 265, distance: 131.3
click at [815, 267] on div "Janela de atendimento Grade de atendimento Capacidade Transportadoras Veículos …" at bounding box center [657, 292] width 1315 height 584
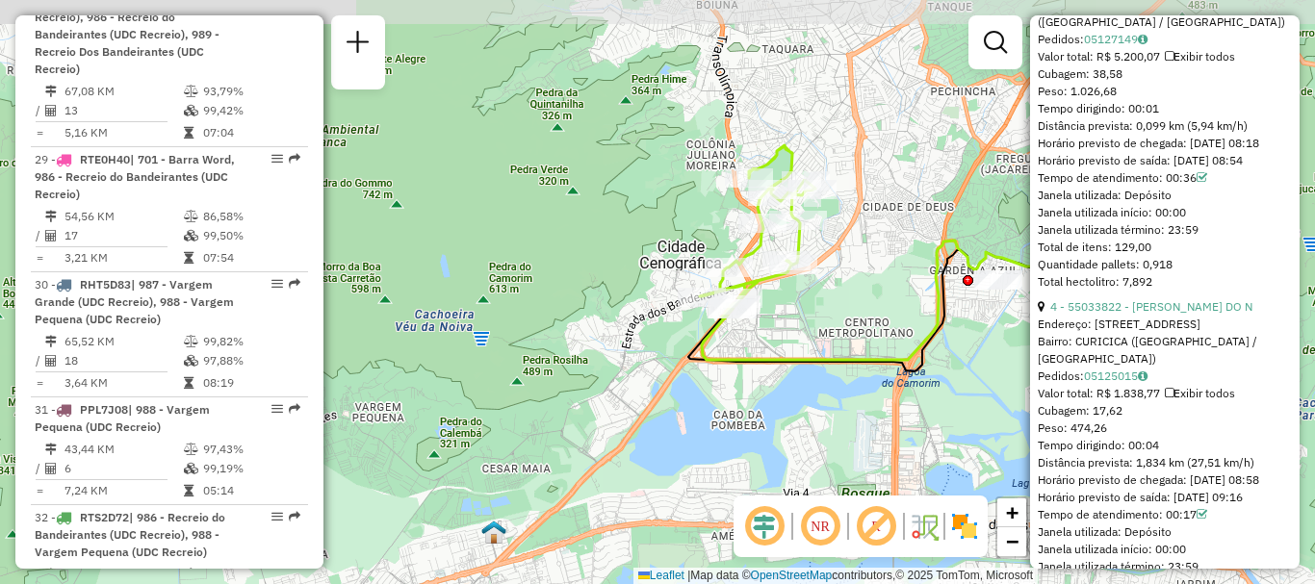
drag, startPoint x: 675, startPoint y: 322, endPoint x: 642, endPoint y: 355, distance: 47.0
click at [642, 355] on div "Janela de atendimento Grade de atendimento Capacidade Transportadoras Veículos …" at bounding box center [657, 292] width 1315 height 584
